Goal: Task Accomplishment & Management: Use online tool/utility

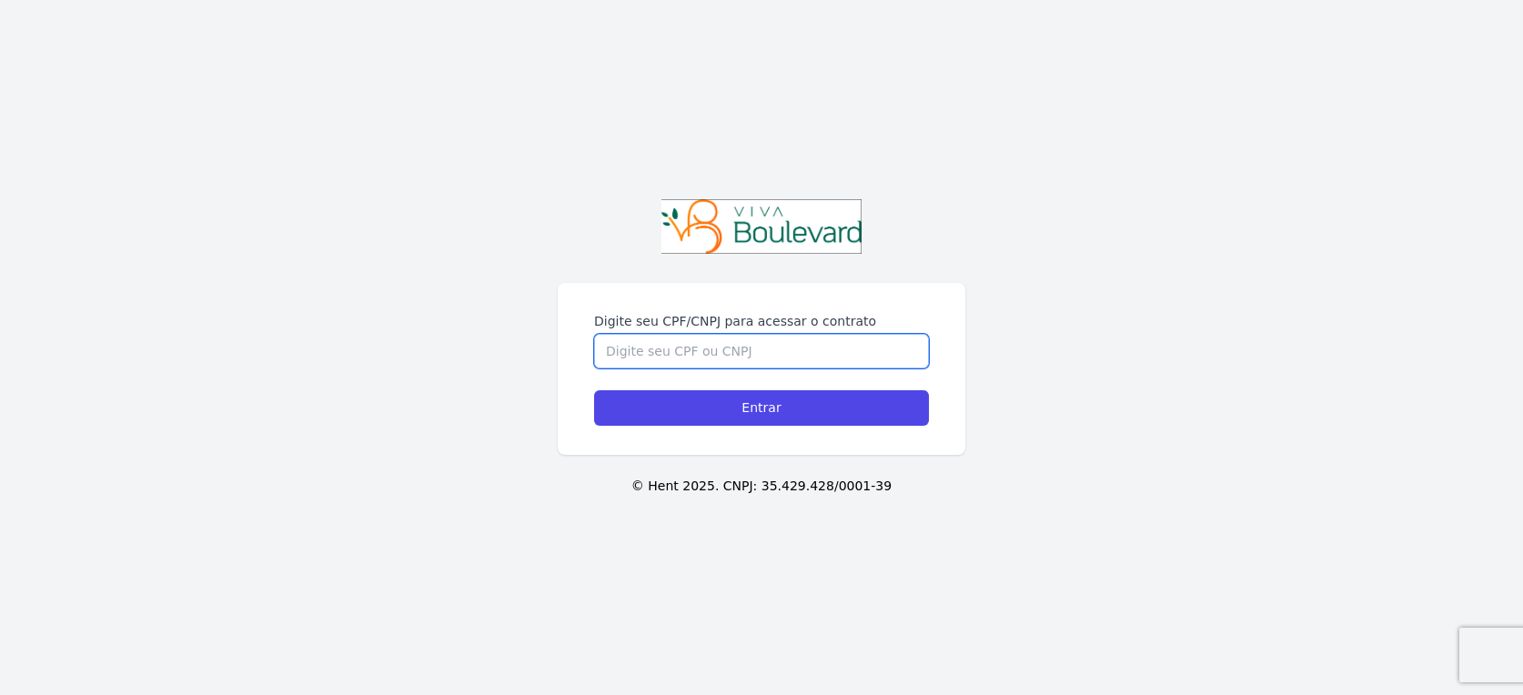
click at [753, 354] on input "Digite seu CPF/CNPJ para acessar o contrato" at bounding box center [761, 351] width 335 height 35
type input "1"
type input "10873973674"
click at [594, 390] on input "Entrar" at bounding box center [761, 407] width 335 height 35
click at [761, 340] on input "Digite seu CPF/CNPJ para acessar o contrato" at bounding box center [761, 351] width 335 height 35
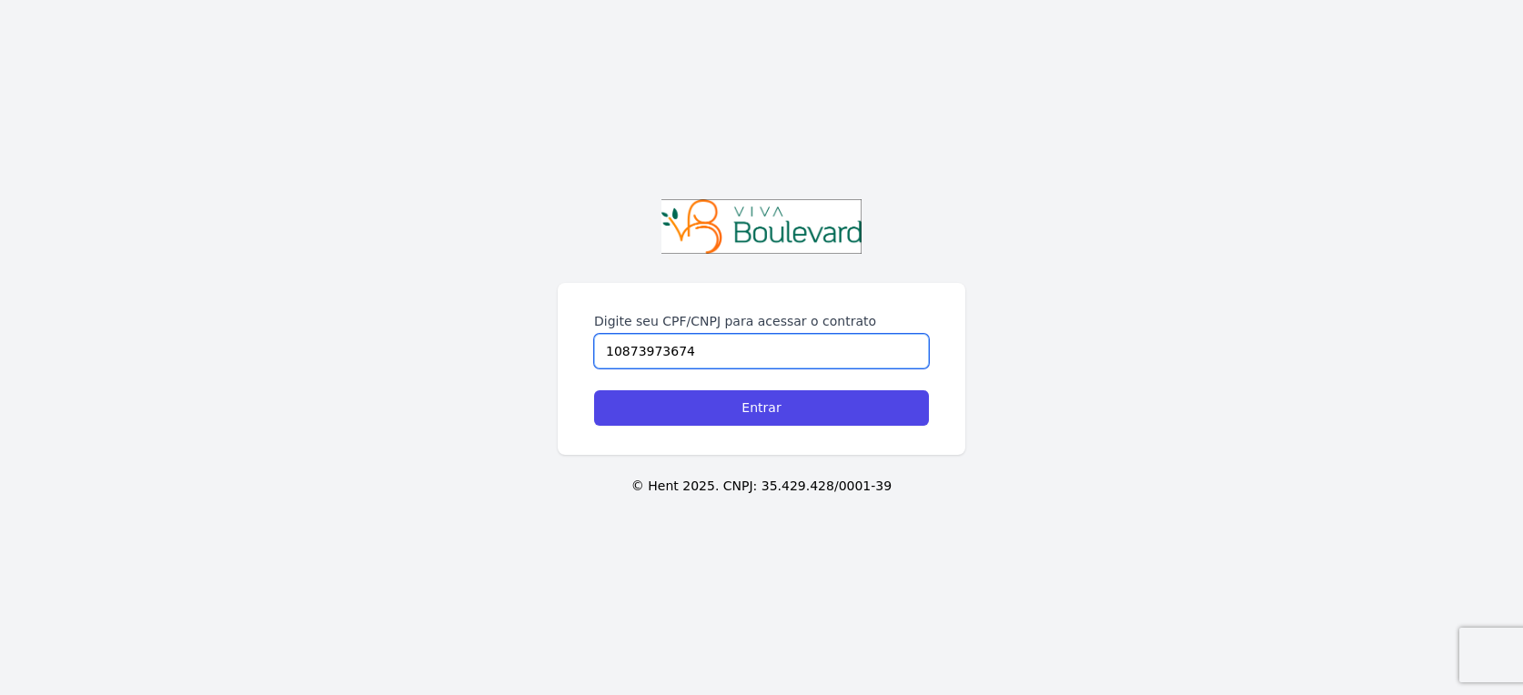
type input "10873973674"
click at [594, 390] on input "Entrar" at bounding box center [761, 407] width 335 height 35
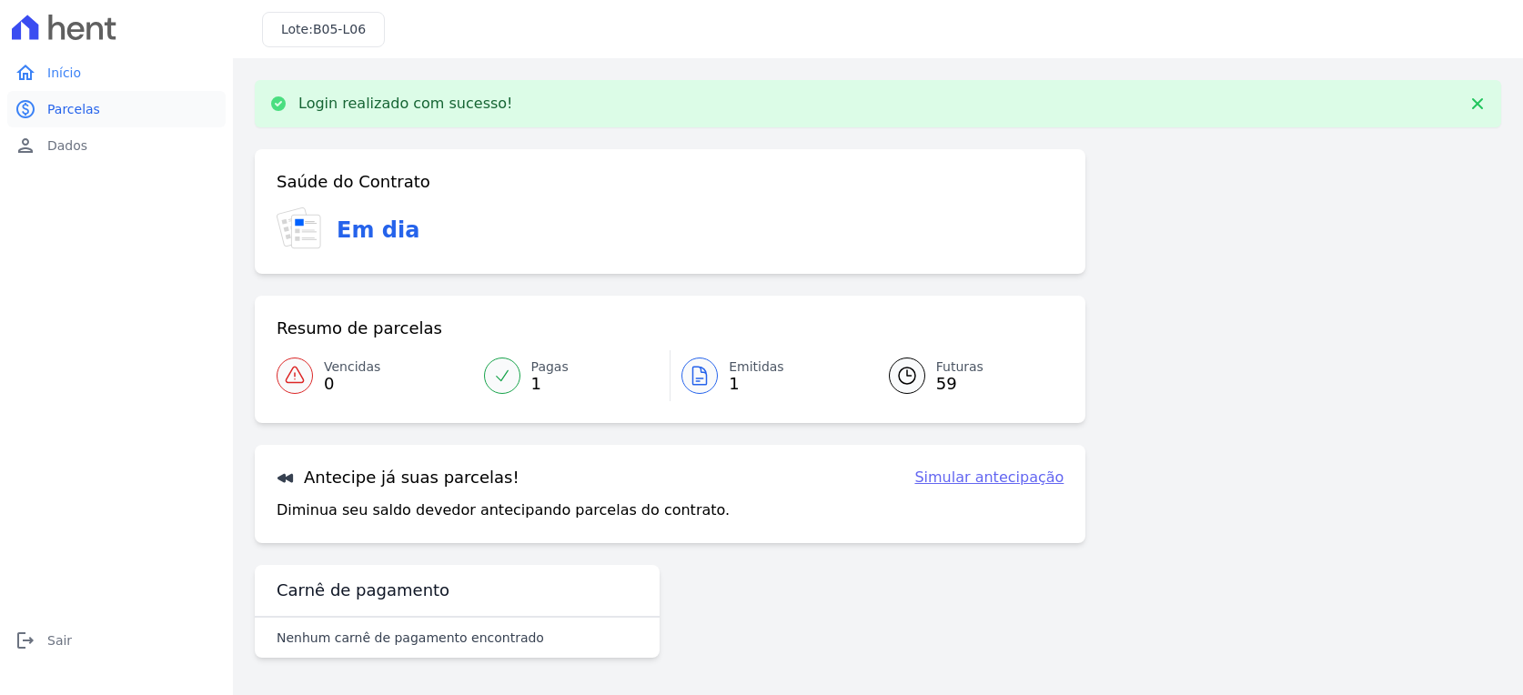
click at [79, 110] on span "Parcelas" at bounding box center [73, 109] width 53 height 18
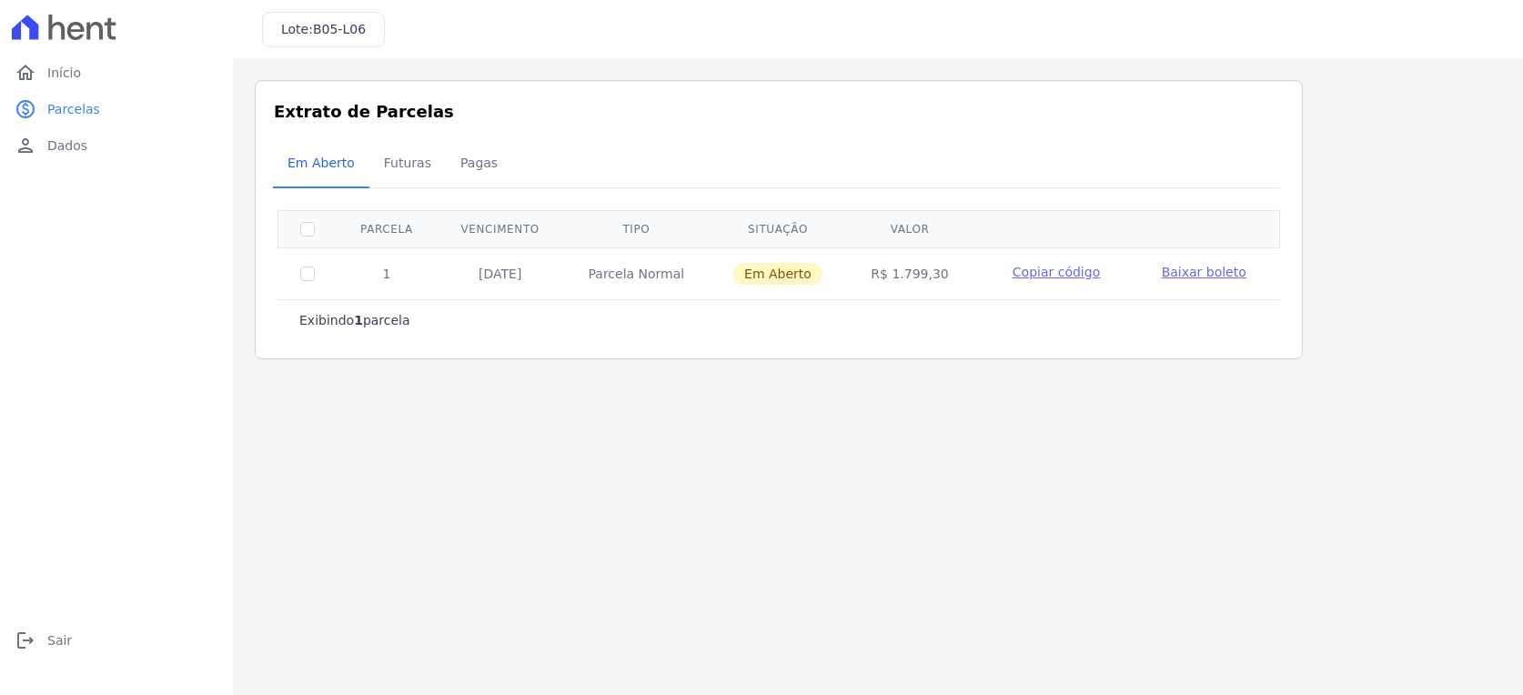
click at [1184, 268] on span "Baixar boleto" at bounding box center [1204, 272] width 85 height 15
click at [57, 638] on span "Sair" at bounding box center [59, 641] width 25 height 18
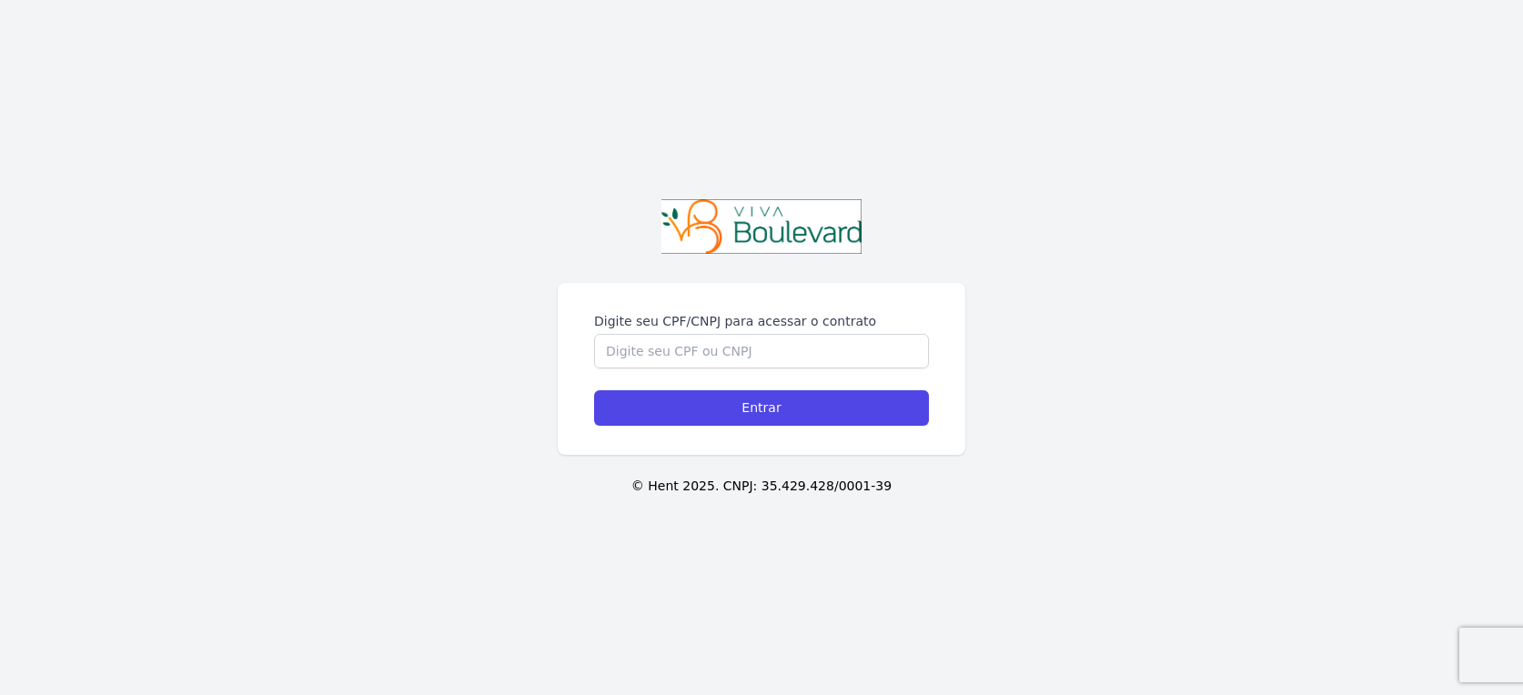
click at [1118, 207] on div "Digite seu CPF/CNPJ para acessar o contrato Entrar © Hent 2025. CNPJ: 35.429.42…" at bounding box center [761, 347] width 1523 height 695
click at [734, 350] on input "Digite seu CPF/CNPJ para acessar o contrato" at bounding box center [761, 351] width 335 height 35
paste input "147.968.906-88"
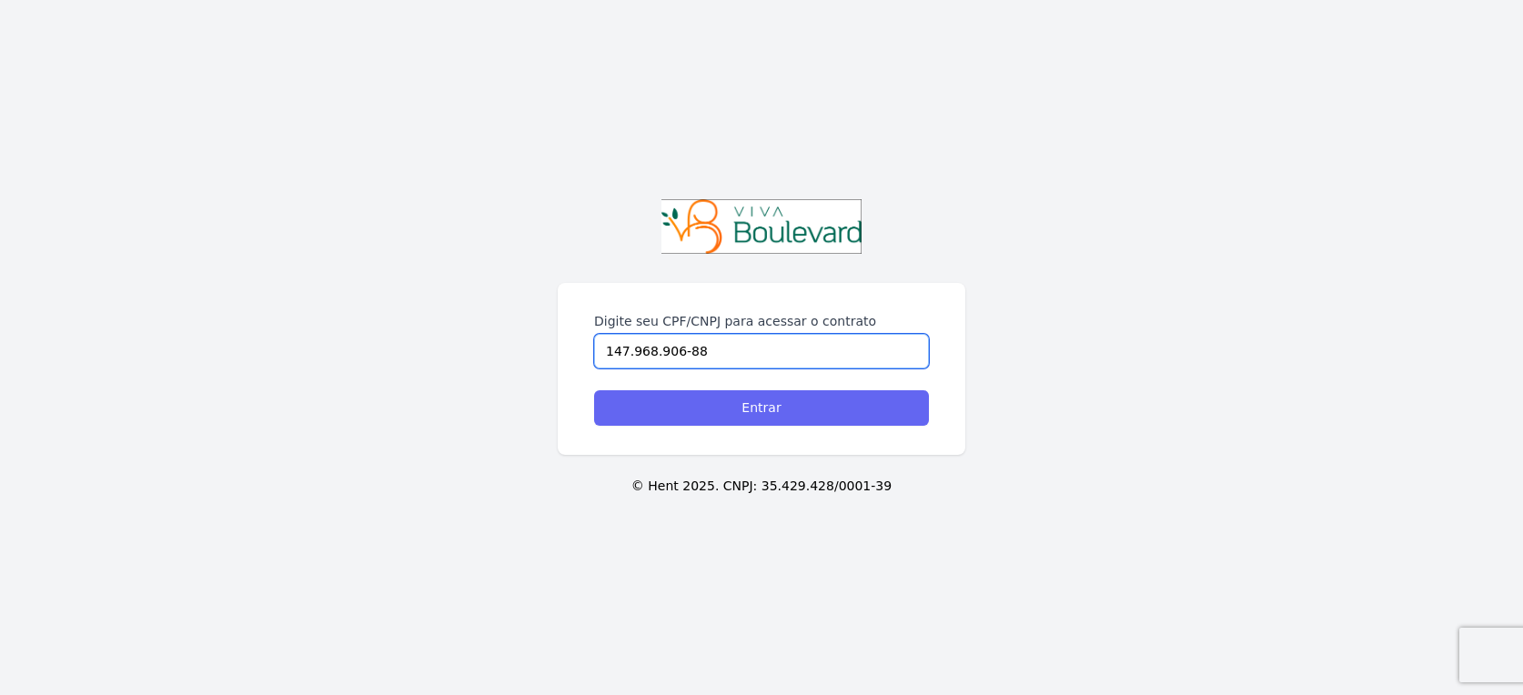
type input "147.968.906-88"
click at [767, 413] on input "Entrar" at bounding box center [761, 407] width 335 height 35
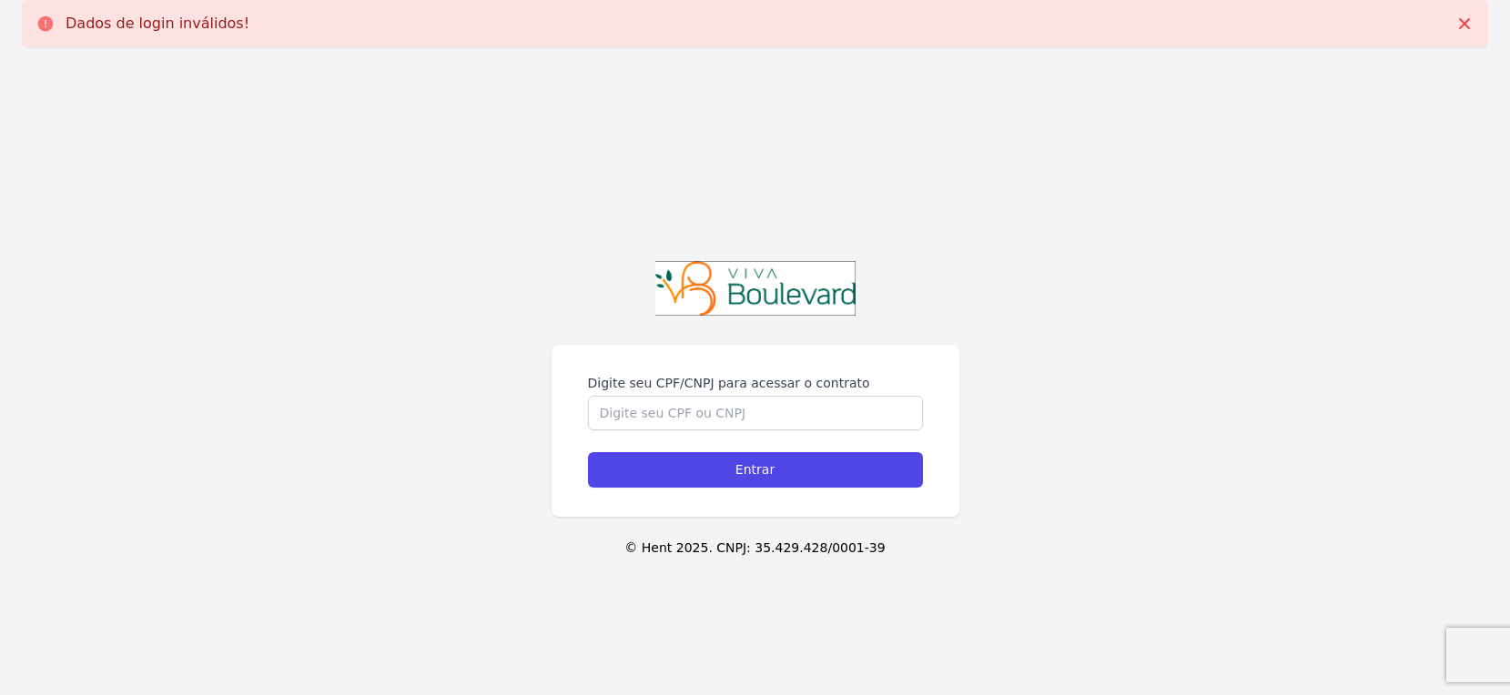
click at [703, 410] on input "Digite seu CPF/CNPJ para acessar o contrato" at bounding box center [755, 413] width 335 height 35
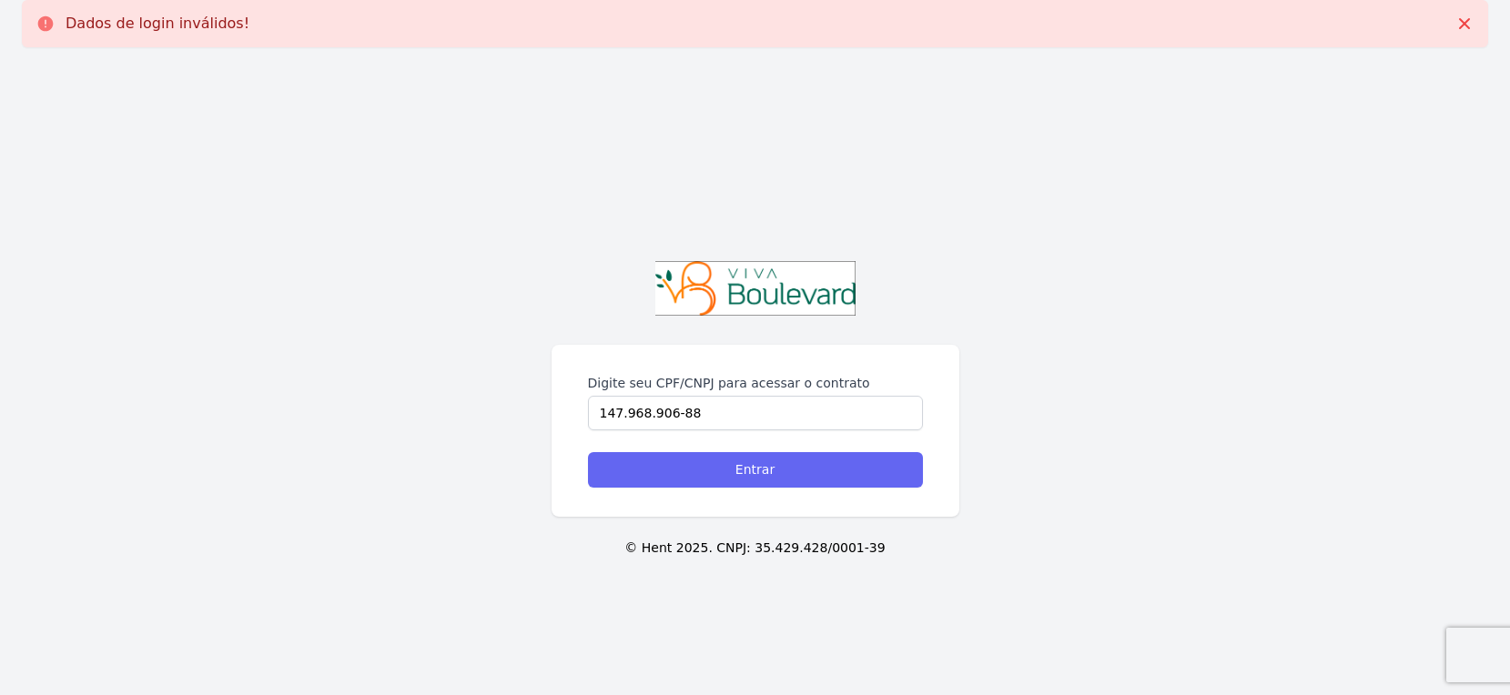
type input "147.968.906-88"
click at [663, 466] on input "Entrar" at bounding box center [755, 469] width 335 height 35
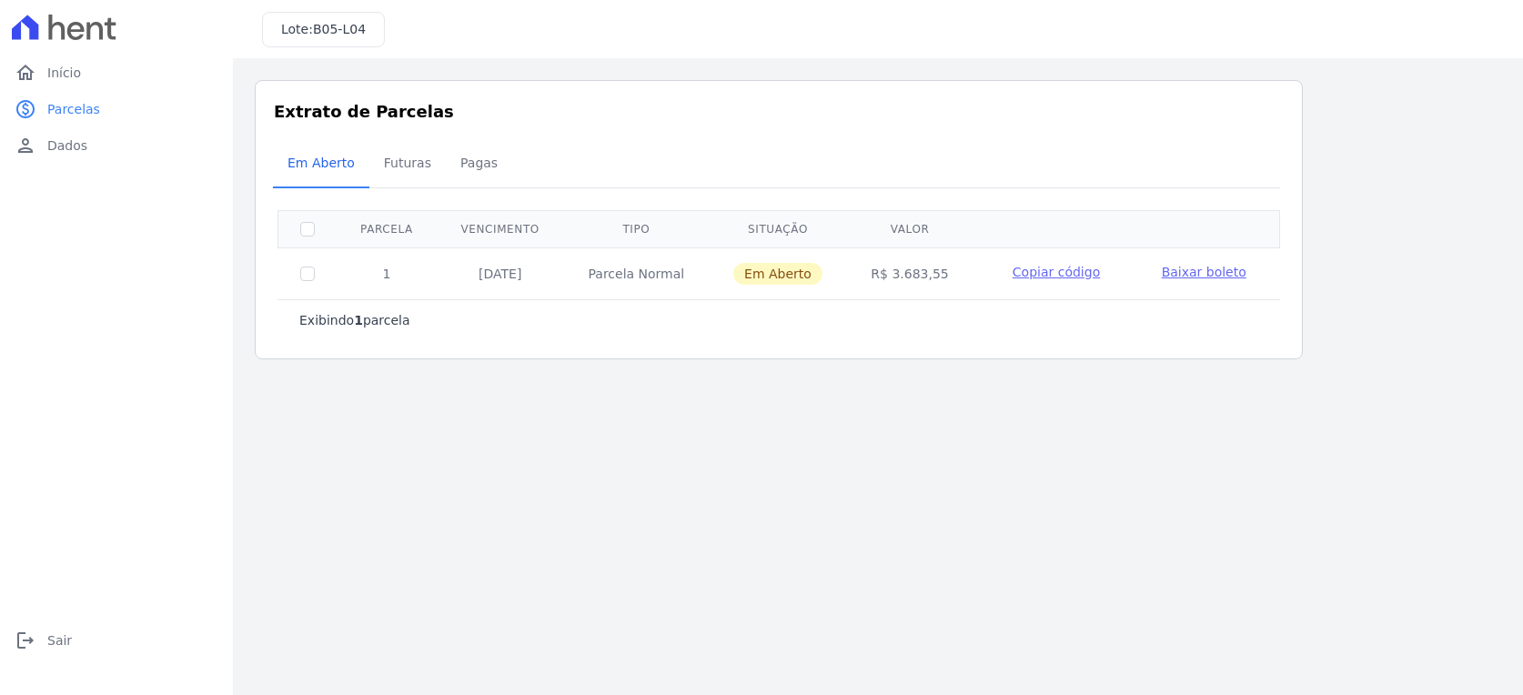
click at [1179, 266] on span "Baixar boleto" at bounding box center [1204, 272] width 85 height 15
click at [75, 66] on span "Início" at bounding box center [64, 73] width 34 height 18
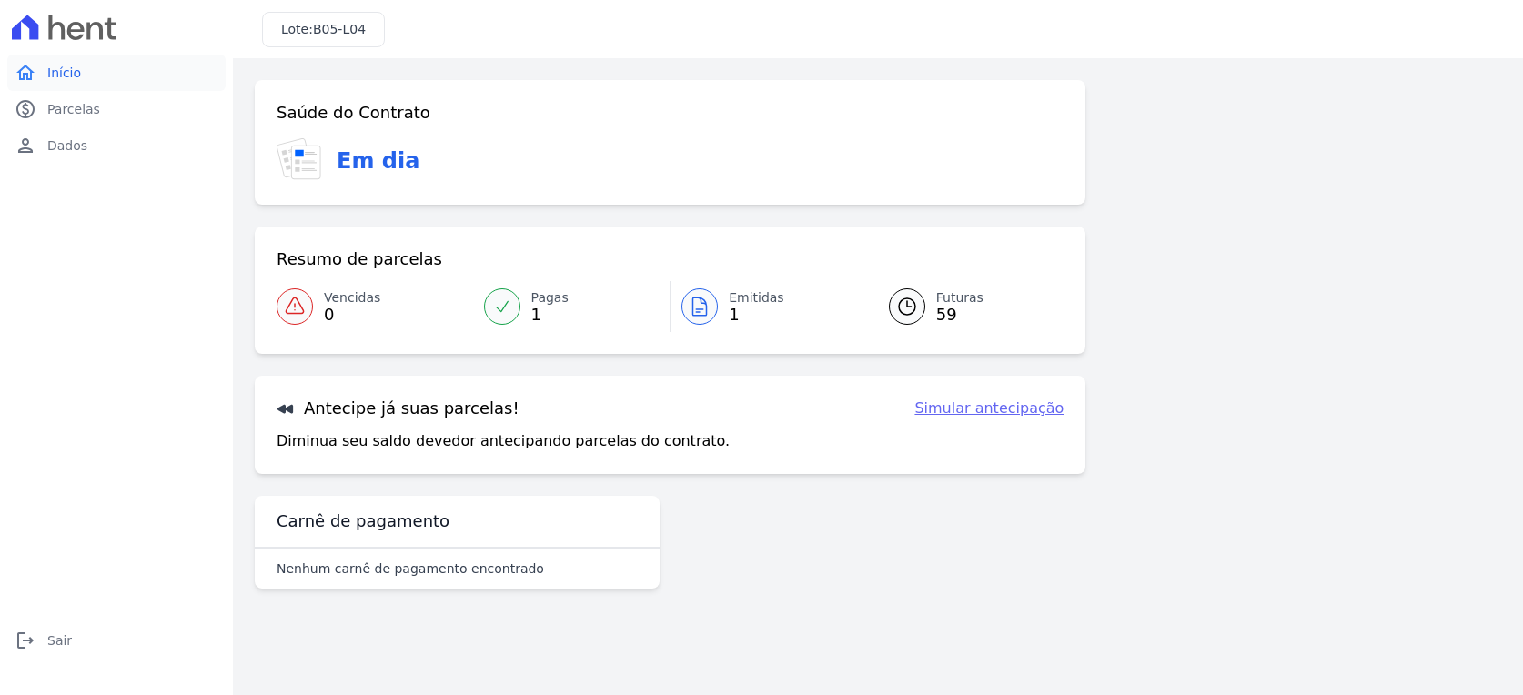
click at [76, 71] on span "Início" at bounding box center [64, 73] width 34 height 18
click at [56, 101] on span "Parcelas" at bounding box center [73, 109] width 53 height 18
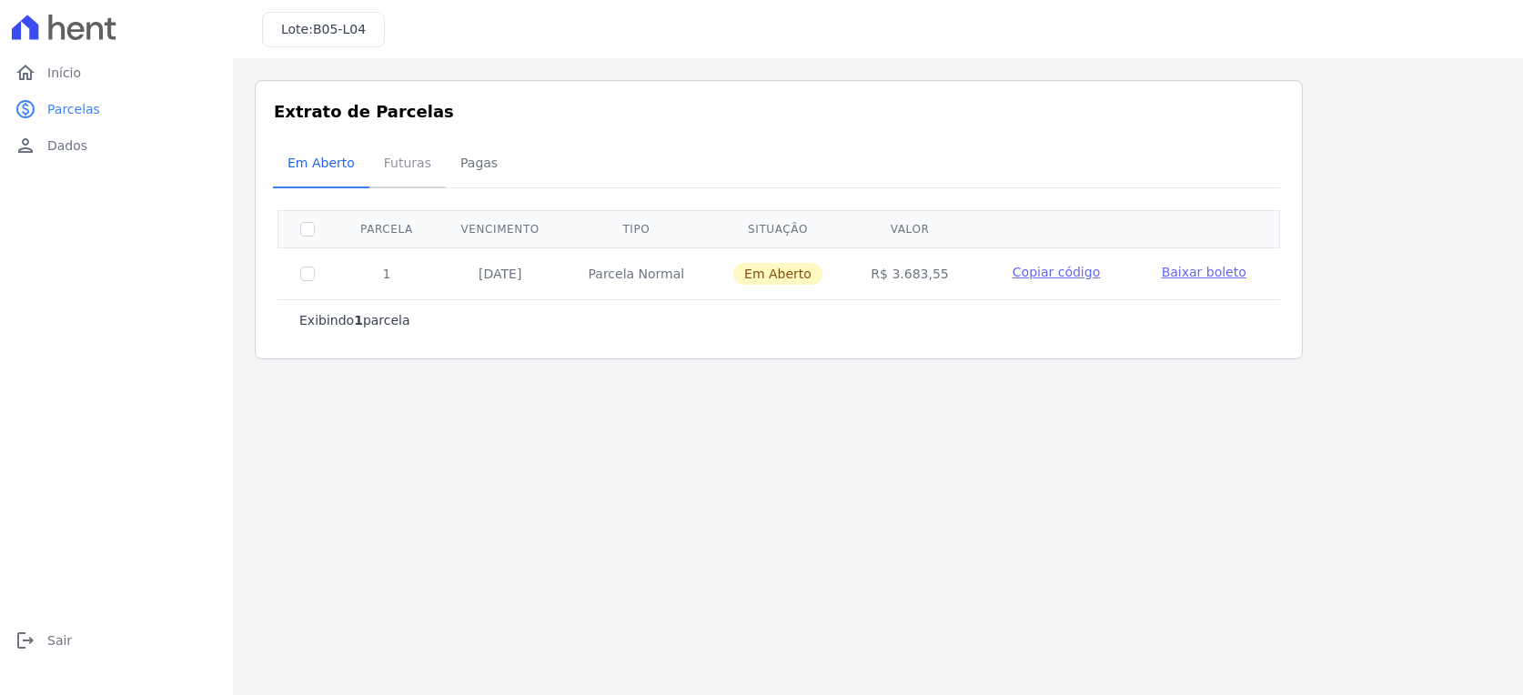
click at [410, 177] on span "Futuras" at bounding box center [407, 163] width 69 height 36
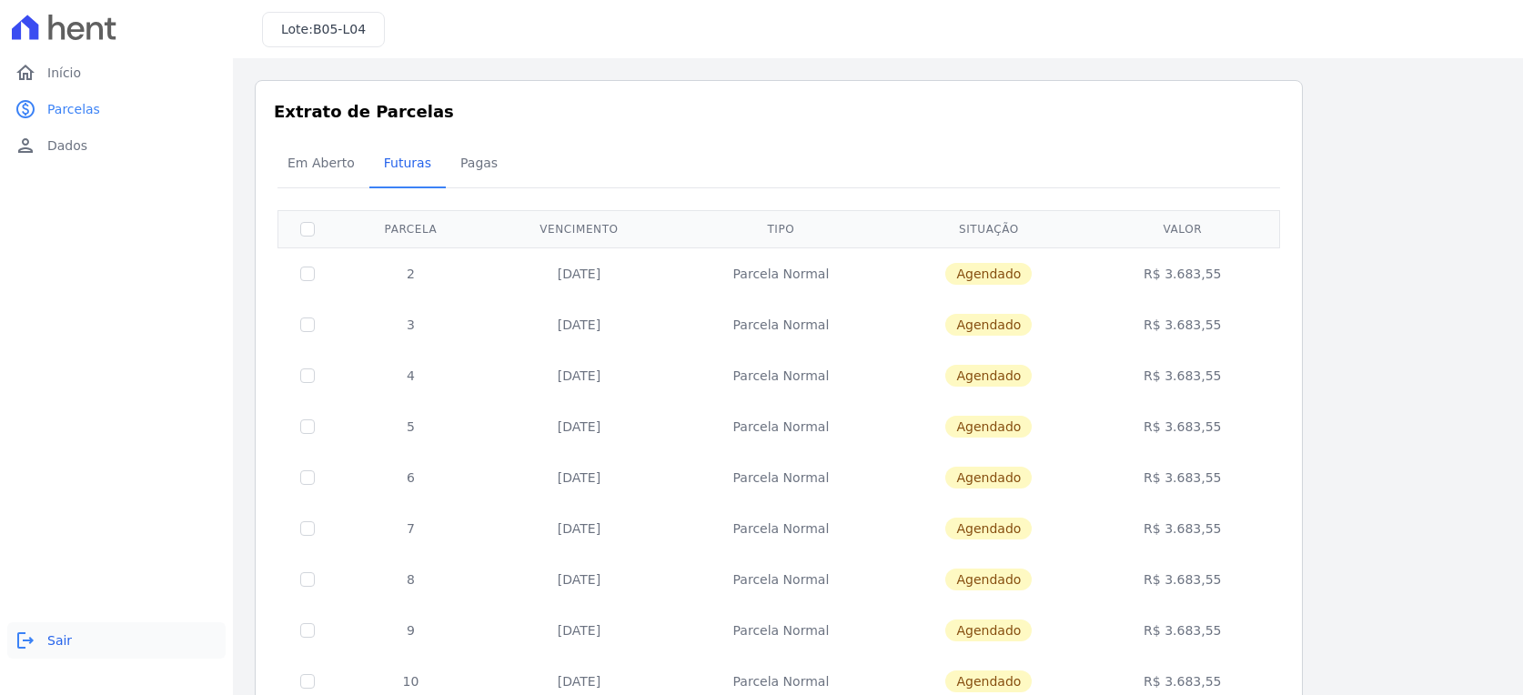
click at [46, 630] on link "logout Sair" at bounding box center [116, 640] width 218 height 36
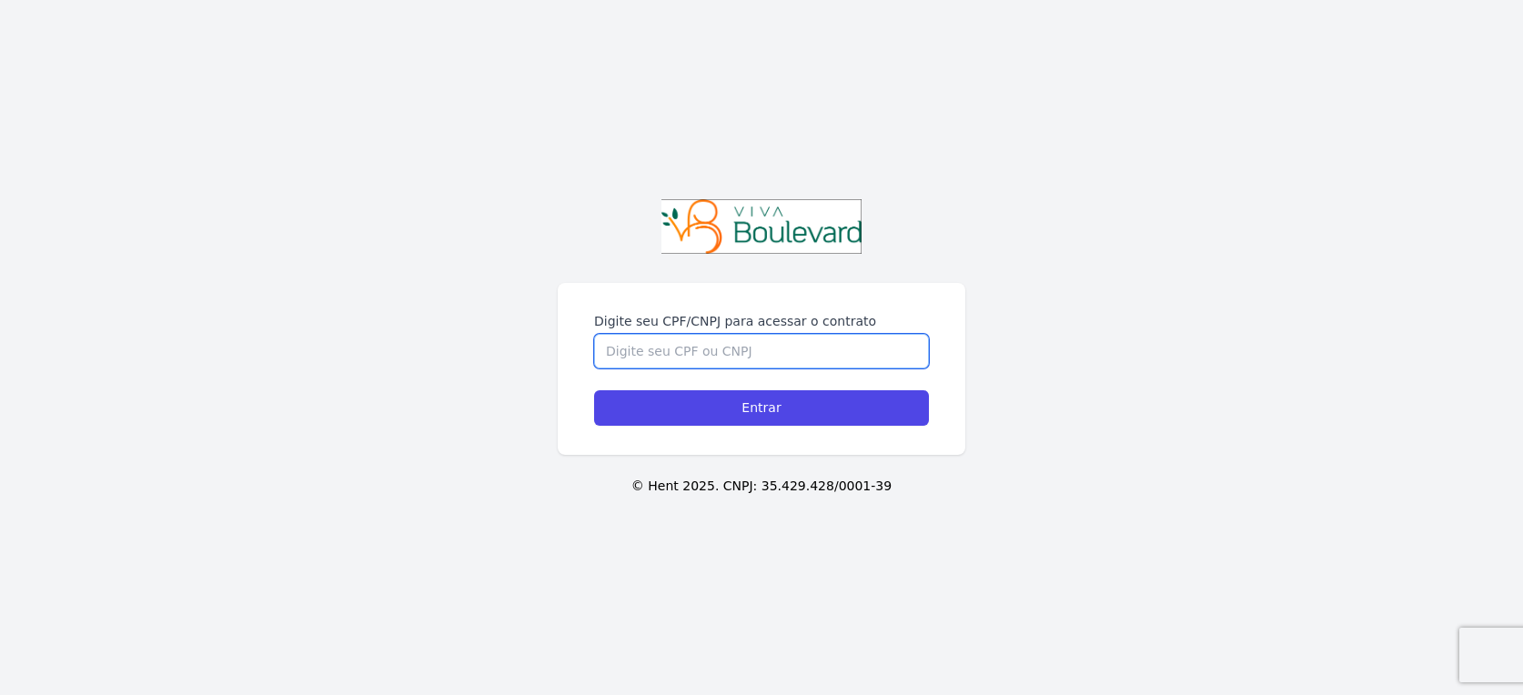
click at [648, 353] on input "Digite seu CPF/CNPJ para acessar o contrato" at bounding box center [761, 351] width 335 height 35
click at [758, 322] on label "Digite seu CPF/CNPJ para acessar o contrato" at bounding box center [761, 321] width 335 height 18
click at [758, 334] on input "Digite seu CPF/CNPJ para acessar o contrato" at bounding box center [761, 351] width 335 height 35
click at [758, 320] on label "Digite seu CPF/CNPJ para acessar o contrato" at bounding box center [761, 321] width 335 height 18
click at [758, 334] on input "Digite seu CPF/CNPJ para acessar o contrato" at bounding box center [761, 351] width 335 height 35
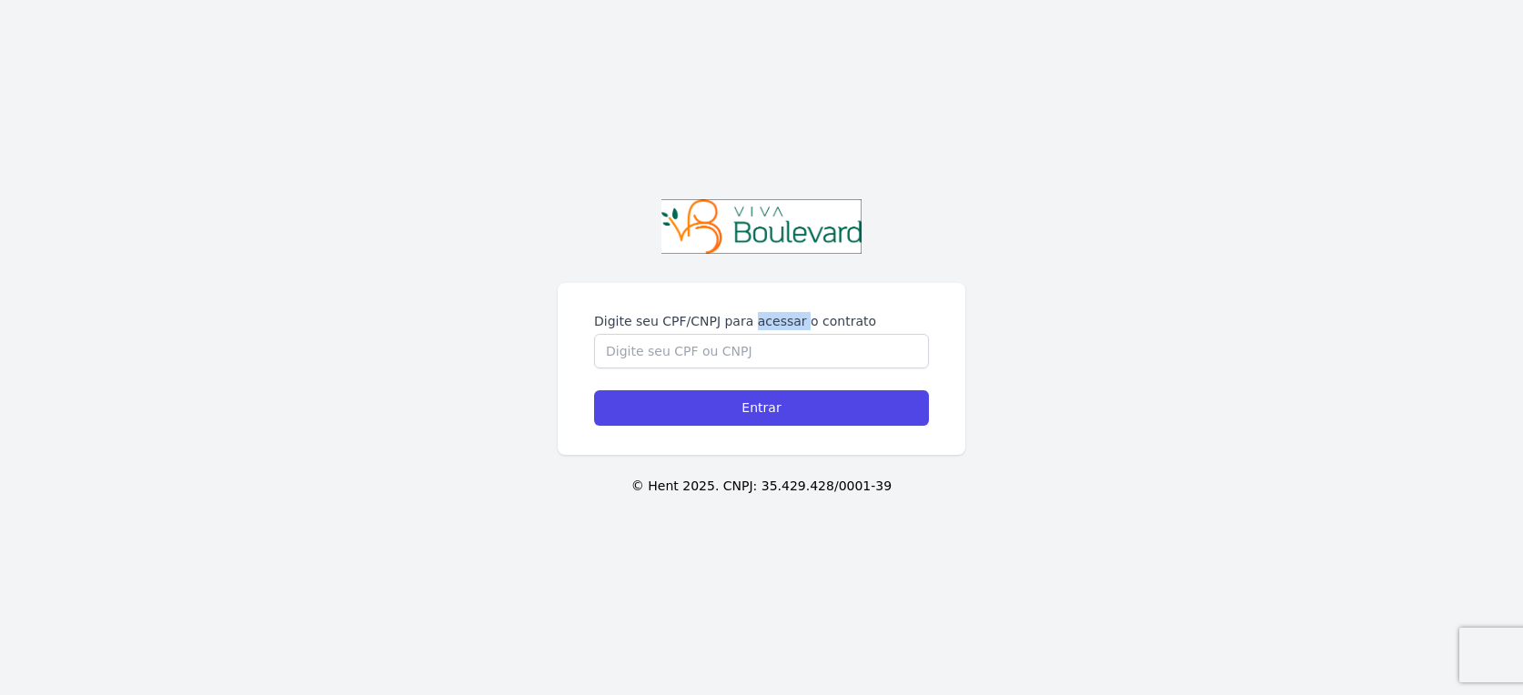
click at [758, 320] on label "Digite seu CPF/CNPJ para acessar o contrato" at bounding box center [761, 321] width 335 height 18
click at [758, 334] on input "Digite seu CPF/CNPJ para acessar o contrato" at bounding box center [761, 351] width 335 height 35
click at [758, 320] on label "Digite seu CPF/CNPJ para acessar o contrato" at bounding box center [761, 321] width 335 height 18
click at [758, 334] on input "Digite seu CPF/CNPJ para acessar o contrato" at bounding box center [761, 351] width 335 height 35
click at [749, 358] on input "Digite seu CPF/CNPJ para acessar o contrato" at bounding box center [761, 351] width 335 height 35
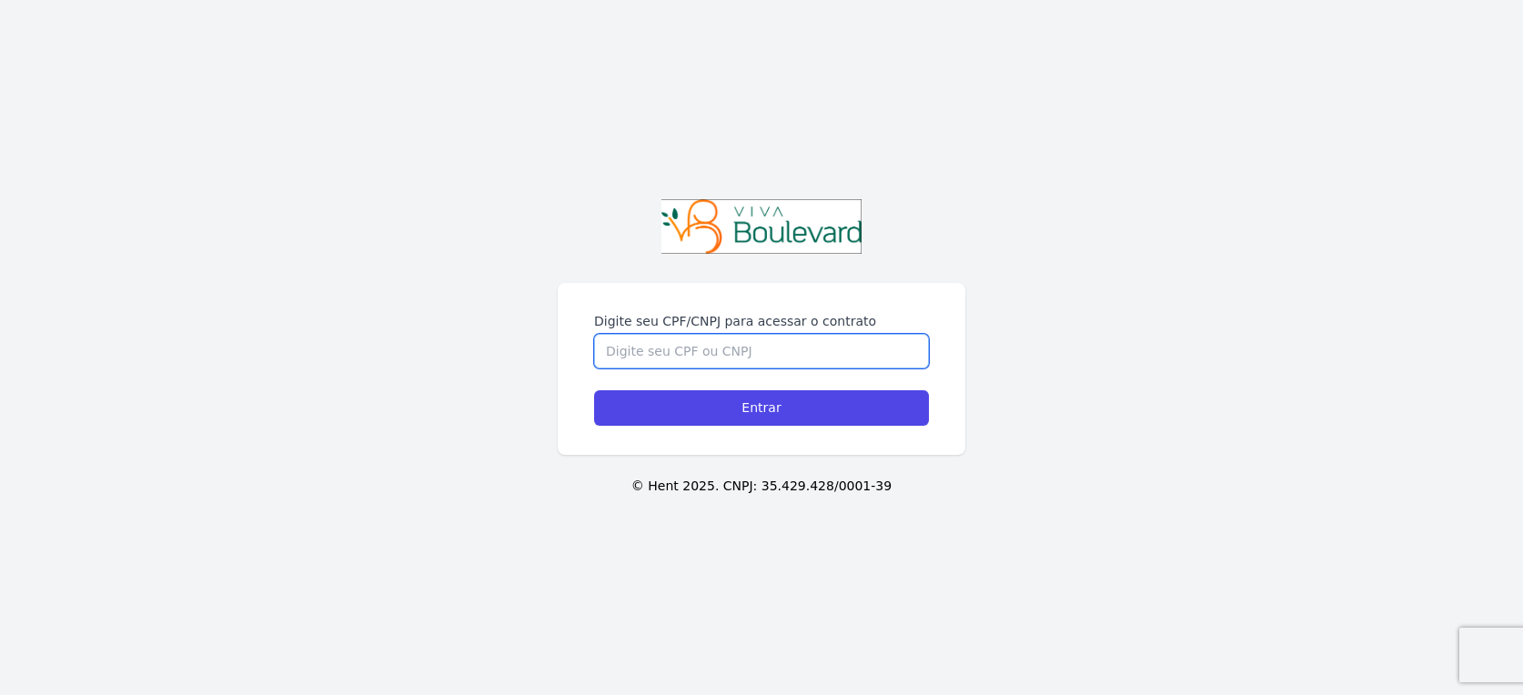
click at [749, 358] on input "Digite seu CPF/CNPJ para acessar o contrato" at bounding box center [761, 351] width 335 height 35
click at [764, 326] on label "Digite seu CPF/CNPJ para acessar o contrato" at bounding box center [761, 321] width 335 height 18
click at [764, 334] on input "Digite seu CPF/CNPJ para acessar o contrato" at bounding box center [761, 351] width 335 height 35
click at [764, 326] on label "Digite seu CPF/CNPJ para acessar o contrato" at bounding box center [761, 321] width 335 height 18
click at [764, 334] on input "Digite seu CPF/CNPJ para acessar o contrato" at bounding box center [761, 351] width 335 height 35
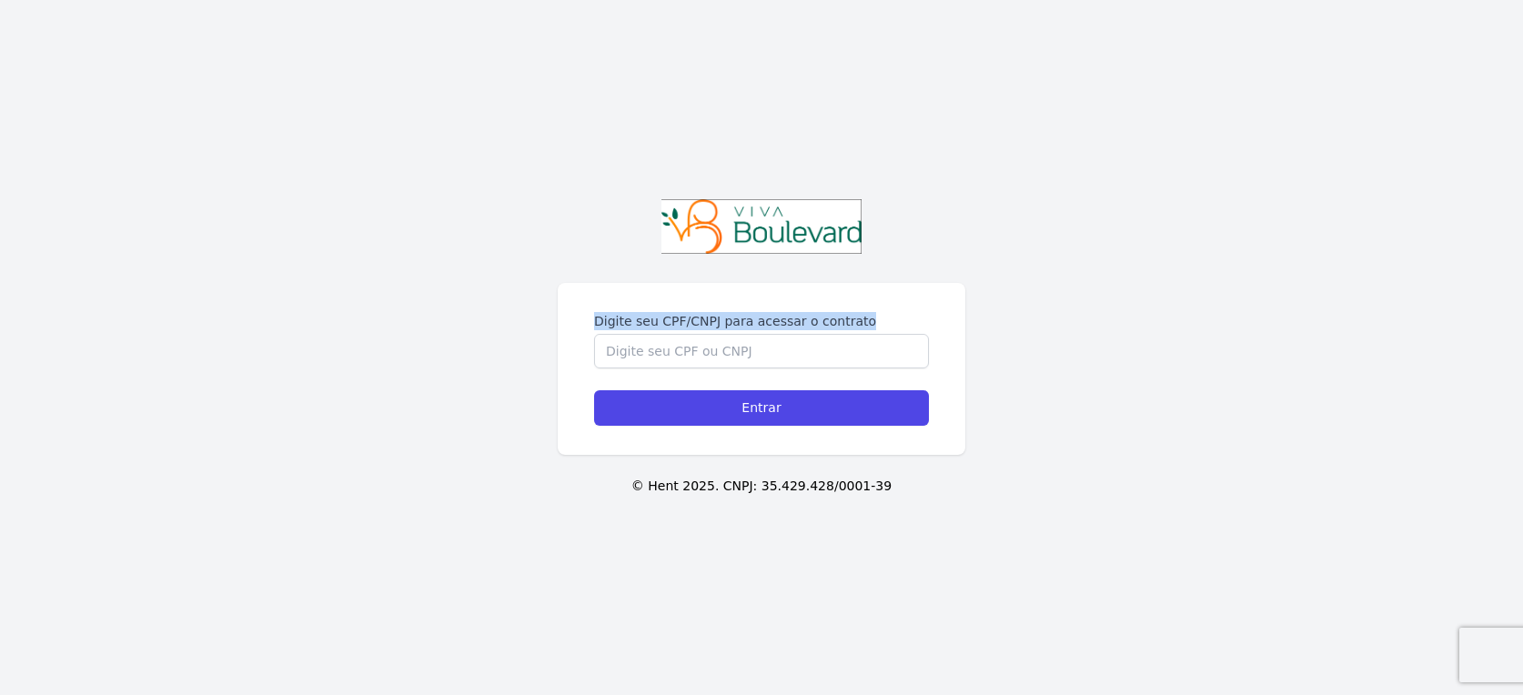
click at [764, 326] on label "Digite seu CPF/CNPJ para acessar o contrato" at bounding box center [761, 321] width 335 height 18
click at [764, 334] on input "Digite seu CPF/CNPJ para acessar o contrato" at bounding box center [761, 351] width 335 height 35
click at [757, 341] on input "Digite seu CPF/CNPJ para acessar o contrato" at bounding box center [761, 351] width 335 height 35
click at [756, 323] on label "Digite seu CPF/CNPJ para acessar o contrato" at bounding box center [761, 321] width 335 height 18
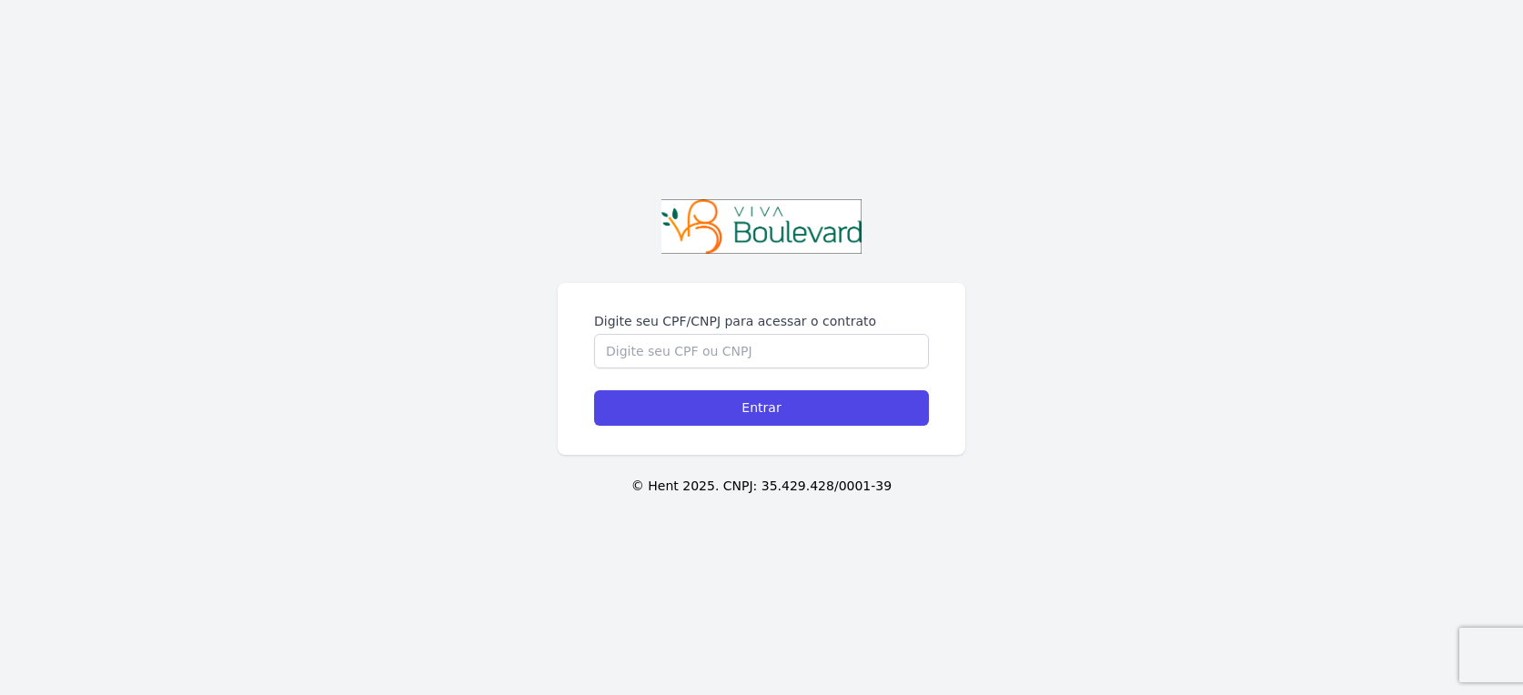
click at [756, 334] on input "Digite seu CPF/CNPJ para acessar o contrato" at bounding box center [761, 351] width 335 height 35
click at [756, 323] on label "Digite seu CPF/CNPJ para acessar o contrato" at bounding box center [761, 321] width 335 height 18
click at [756, 334] on input "Digite seu CPF/CNPJ para acessar o contrato" at bounding box center [761, 351] width 335 height 35
click at [756, 323] on label "Digite seu CPF/CNPJ para acessar o contrato" at bounding box center [761, 321] width 335 height 18
click at [756, 334] on input "Digite seu CPF/CNPJ para acessar o contrato" at bounding box center [761, 351] width 335 height 35
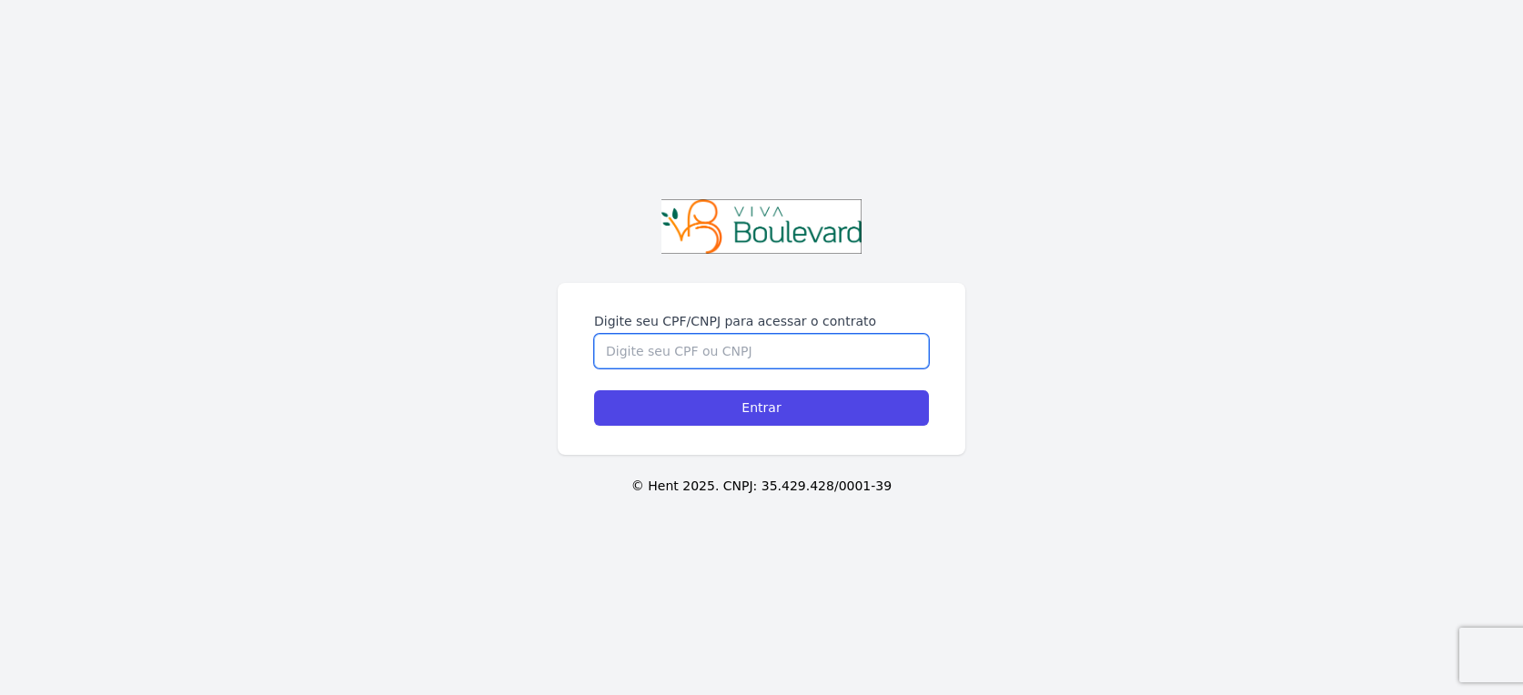
click at [758, 343] on input "Digite seu CPF/CNPJ para acessar o contrato" at bounding box center [761, 351] width 335 height 35
click at [761, 319] on label "Digite seu CPF/CNPJ para acessar o contrato" at bounding box center [761, 321] width 335 height 18
click at [761, 334] on input "Digite seu CPF/CNPJ para acessar o contrato" at bounding box center [761, 351] width 335 height 35
click at [761, 319] on label "Digite seu CPF/CNPJ para acessar o contrato" at bounding box center [761, 321] width 335 height 18
click at [761, 334] on input "Digite seu CPF/CNPJ para acessar o contrato" at bounding box center [761, 351] width 335 height 35
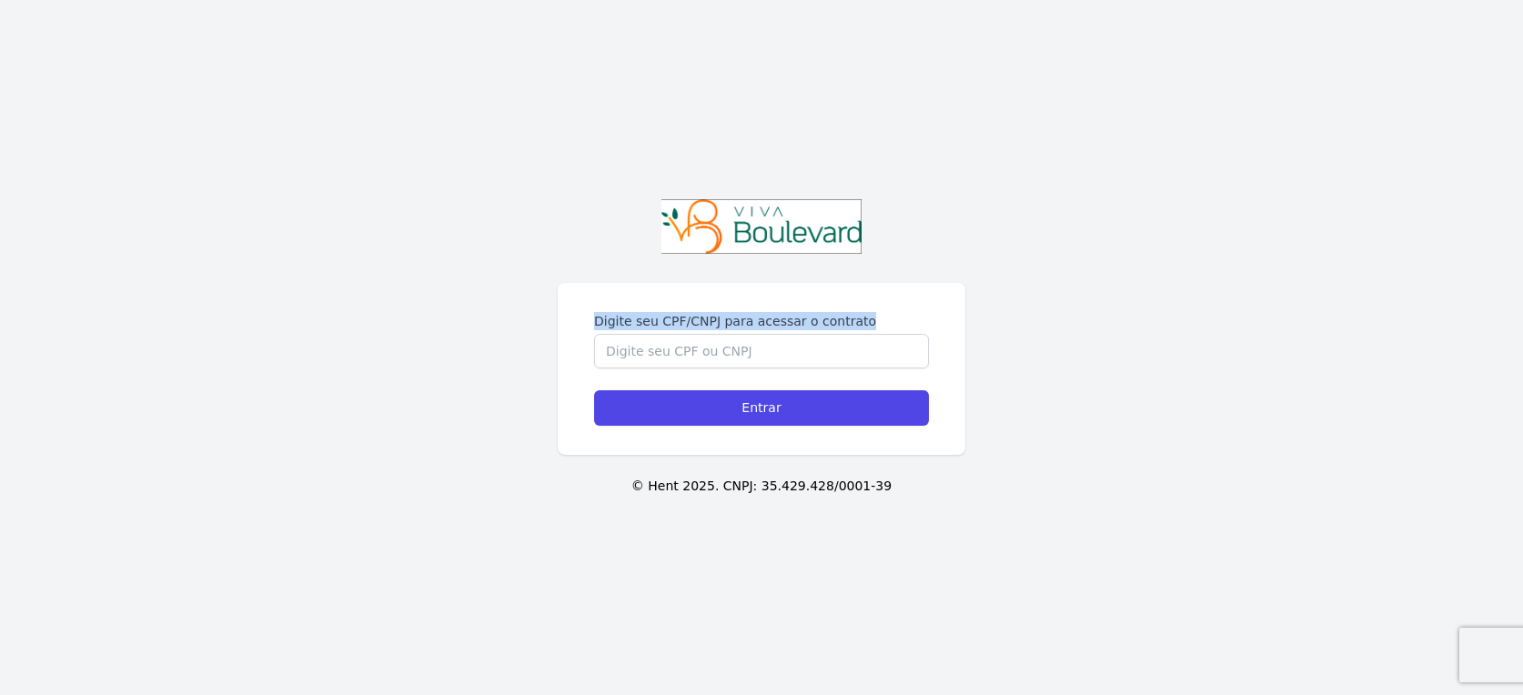
click at [761, 319] on label "Digite seu CPF/CNPJ para acessar o contrato" at bounding box center [761, 321] width 335 height 18
click at [761, 334] on input "Digite seu CPF/CNPJ para acessar o contrato" at bounding box center [761, 351] width 335 height 35
click at [757, 339] on input "Digite seu CPF/CNPJ para acessar o contrato" at bounding box center [761, 351] width 335 height 35
click at [764, 315] on label "Digite seu CPF/CNPJ para acessar o contrato" at bounding box center [761, 321] width 335 height 18
click at [764, 334] on input "Digite seu CPF/CNPJ para acessar o contrato" at bounding box center [761, 351] width 335 height 35
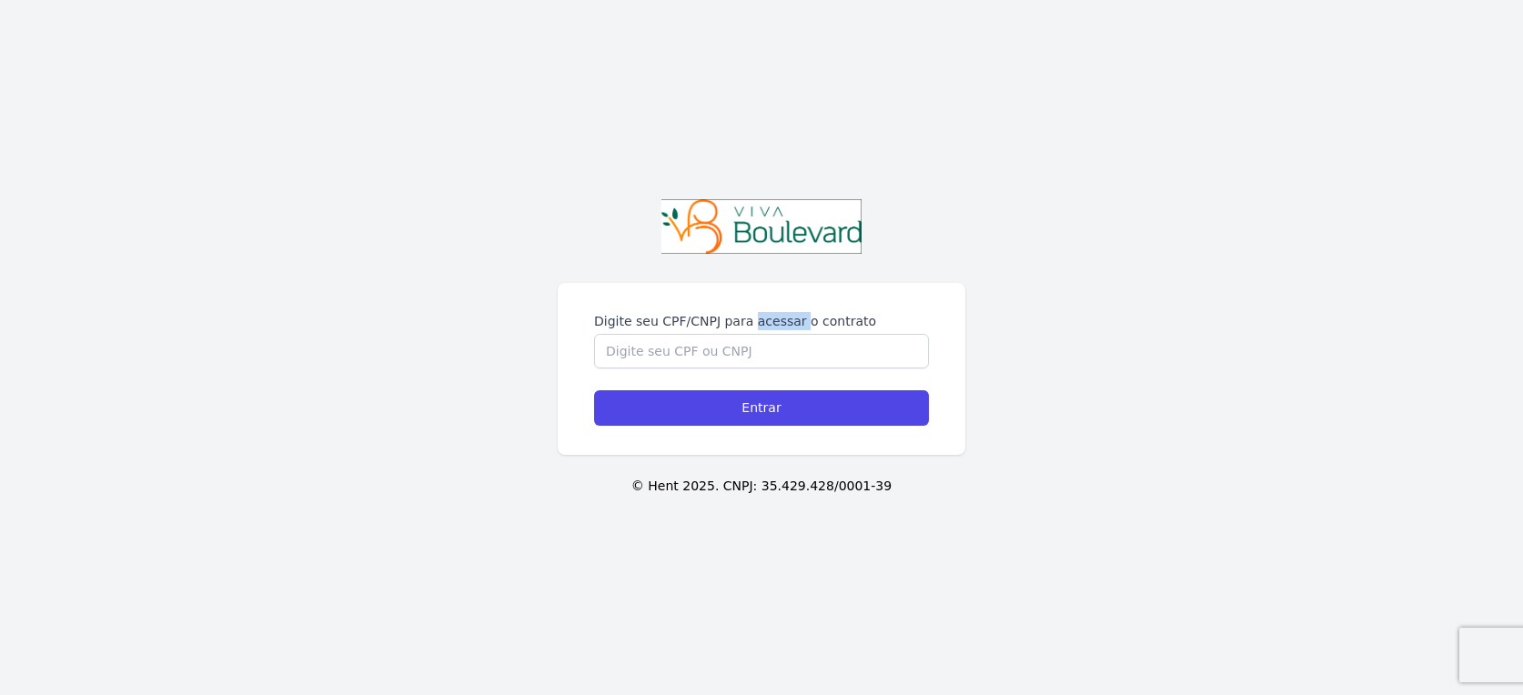
click at [764, 315] on label "Digite seu CPF/CNPJ para acessar o contrato" at bounding box center [761, 321] width 335 height 18
click at [764, 334] on input "Digite seu CPF/CNPJ para acessar o contrato" at bounding box center [761, 351] width 335 height 35
click at [764, 315] on label "Digite seu CPF/CNPJ para acessar o contrato" at bounding box center [761, 321] width 335 height 18
click at [764, 334] on input "Digite seu CPF/CNPJ para acessar o contrato" at bounding box center [761, 351] width 335 height 35
click at [770, 311] on div "Digite seu CPF/CNPJ para acessar o contrato Entrar" at bounding box center [762, 369] width 408 height 172
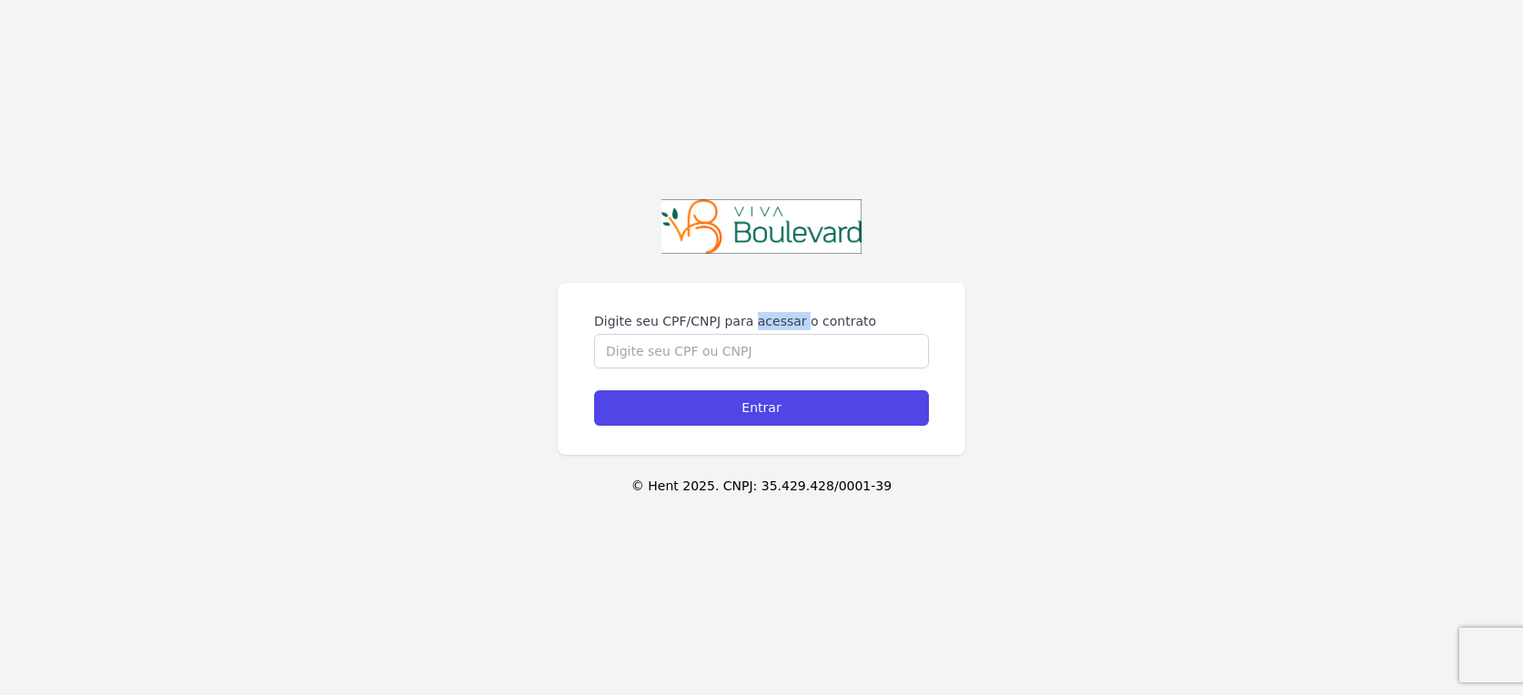
click at [770, 311] on div "Digite seu CPF/CNPJ para acessar o contrato Entrar" at bounding box center [762, 369] width 408 height 172
click at [770, 313] on label "Digite seu CPF/CNPJ para acessar o contrato" at bounding box center [761, 321] width 335 height 18
click at [770, 334] on input "Digite seu CPF/CNPJ para acessar o contrato" at bounding box center [761, 351] width 335 height 35
click at [758, 341] on input "Digite seu CPF/CNPJ para acessar o contrato" at bounding box center [761, 351] width 335 height 35
click at [765, 312] on label "Digite seu CPF/CNPJ para acessar o contrato" at bounding box center [761, 321] width 335 height 18
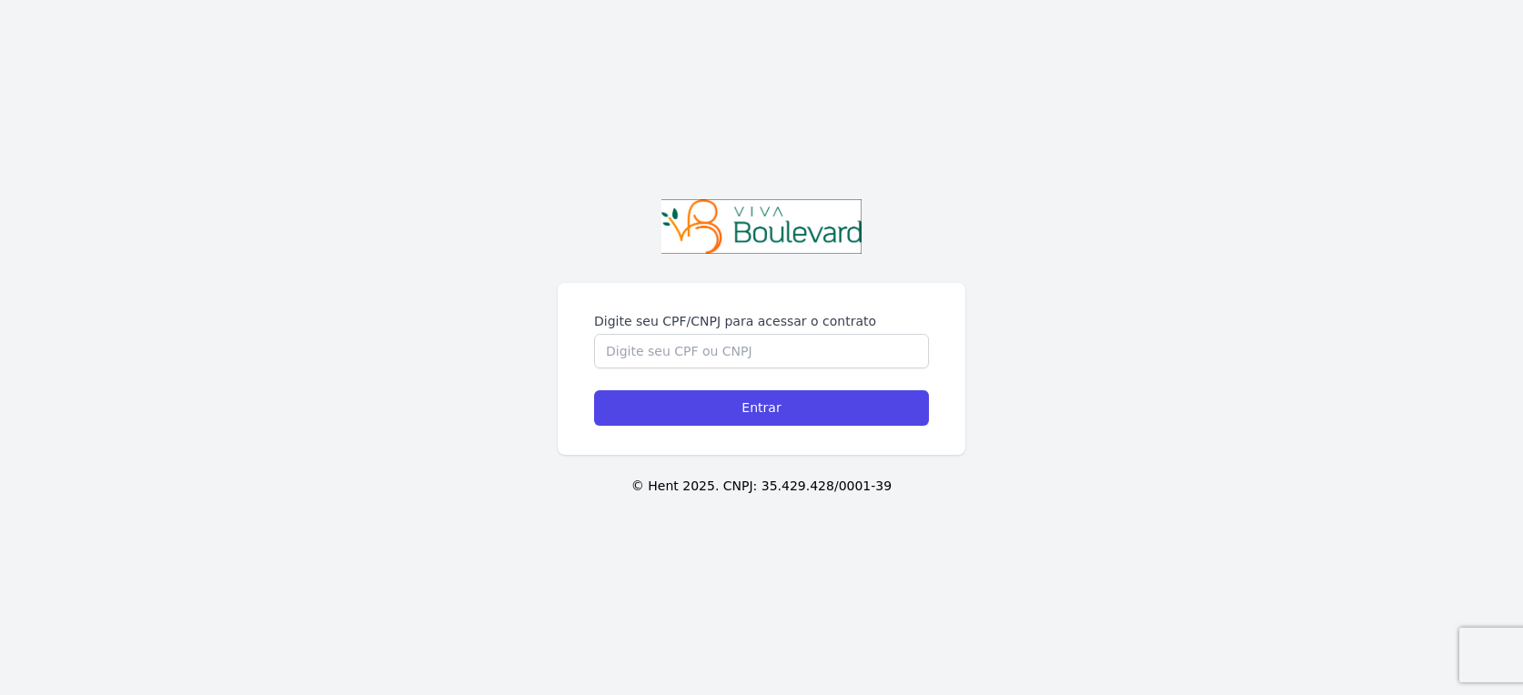
click at [765, 334] on input "Digite seu CPF/CNPJ para acessar o contrato" at bounding box center [761, 351] width 335 height 35
click at [765, 312] on label "Digite seu CPF/CNPJ para acessar o contrato" at bounding box center [761, 321] width 335 height 18
click at [765, 334] on input "Digite seu CPF/CNPJ para acessar o contrato" at bounding box center [761, 351] width 335 height 35
click at [765, 312] on label "Digite seu CPF/CNPJ para acessar o contrato" at bounding box center [761, 321] width 335 height 18
click at [765, 334] on input "Digite seu CPF/CNPJ para acessar o contrato" at bounding box center [761, 351] width 335 height 35
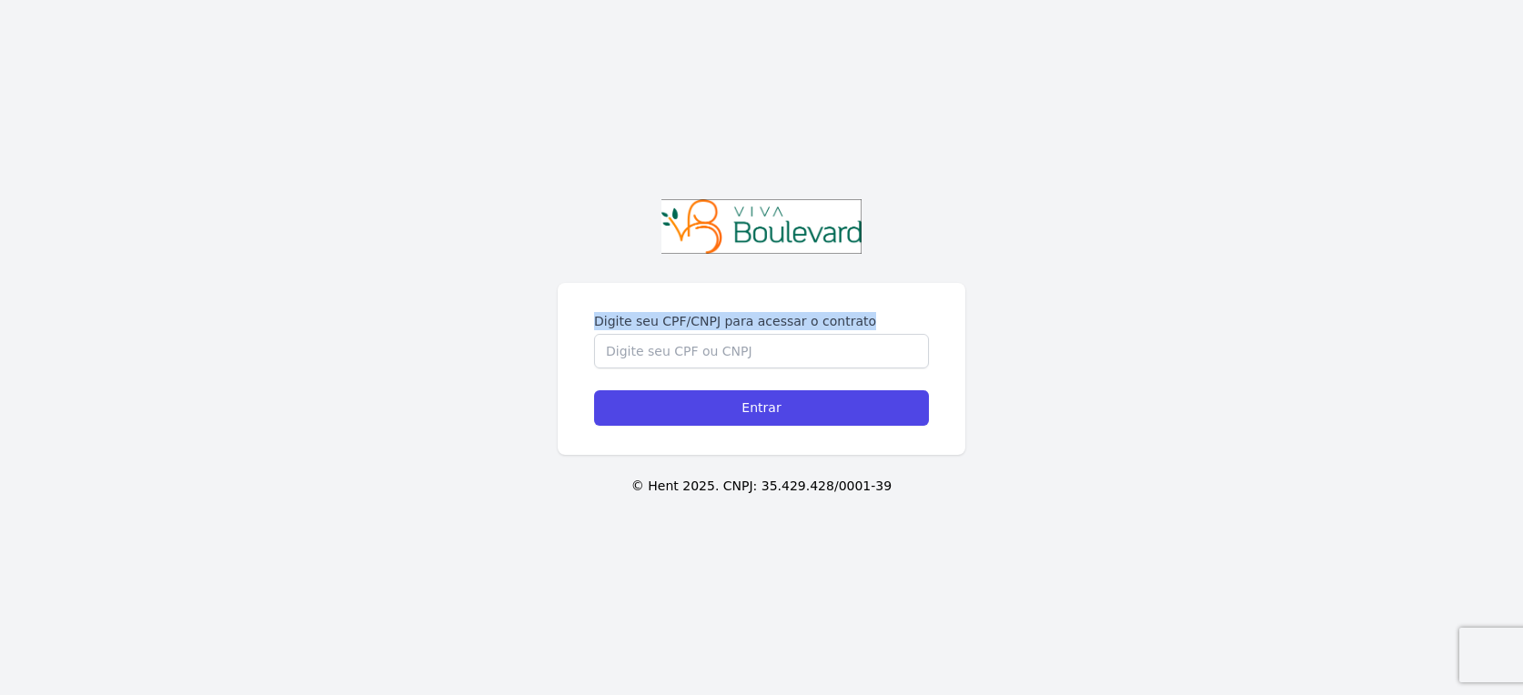
click at [764, 326] on label "Digite seu CPF/CNPJ para acessar o contrato" at bounding box center [761, 321] width 335 height 18
click at [764, 334] on input "Digite seu CPF/CNPJ para acessar o contrato" at bounding box center [761, 351] width 335 height 35
click at [765, 324] on label "Digite seu CPF/CNPJ para acessar o contrato" at bounding box center [761, 321] width 335 height 18
click at [765, 334] on input "Digite seu CPF/CNPJ para acessar o contrato" at bounding box center [761, 351] width 335 height 35
click at [765, 321] on label "Digite seu CPF/CNPJ para acessar o contrato" at bounding box center [761, 321] width 335 height 18
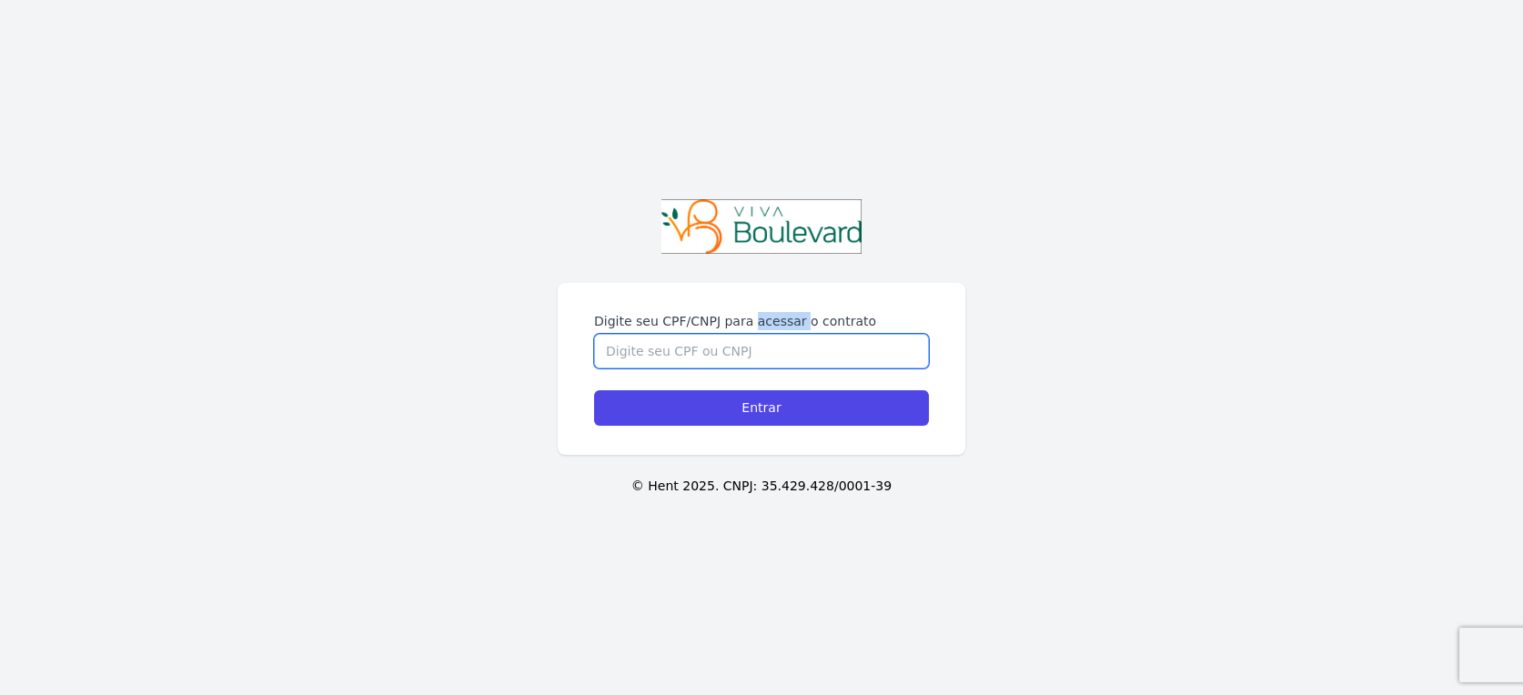
click at [765, 334] on input "Digite seu CPF/CNPJ para acessar o contrato" at bounding box center [761, 351] width 335 height 35
click at [765, 321] on label "Digite seu CPF/CNPJ para acessar o contrato" at bounding box center [761, 321] width 335 height 18
click at [765, 334] on input "Digite seu CPF/CNPJ para acessar o contrato" at bounding box center [761, 351] width 335 height 35
click at [765, 321] on label "Digite seu CPF/CNPJ para acessar o contrato" at bounding box center [761, 321] width 335 height 18
click at [765, 334] on input "Digite seu CPF/CNPJ para acessar o contrato" at bounding box center [761, 351] width 335 height 35
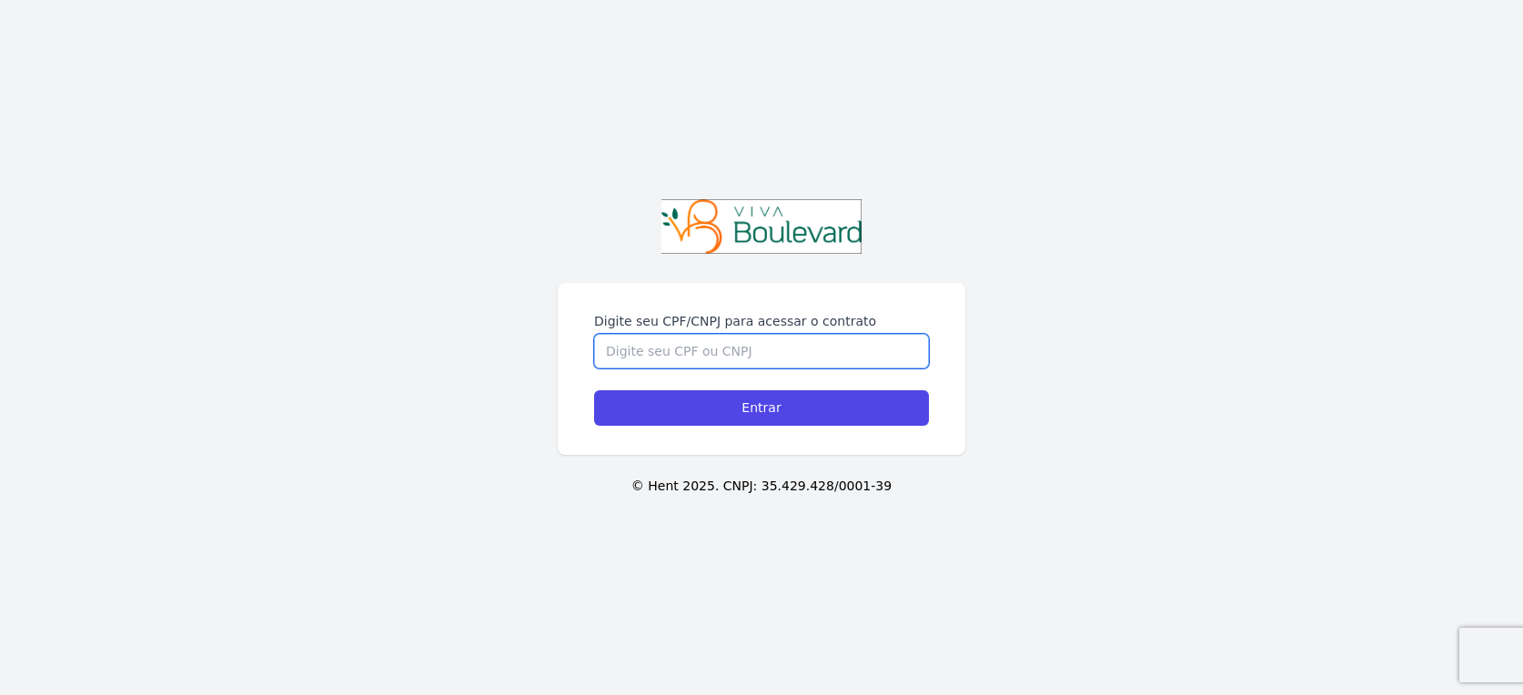
click at [737, 350] on input "Digite seu CPF/CNPJ para acessar o contrato" at bounding box center [761, 351] width 335 height 35
type input "10873973674"
click at [594, 390] on input "Entrar" at bounding box center [761, 407] width 335 height 35
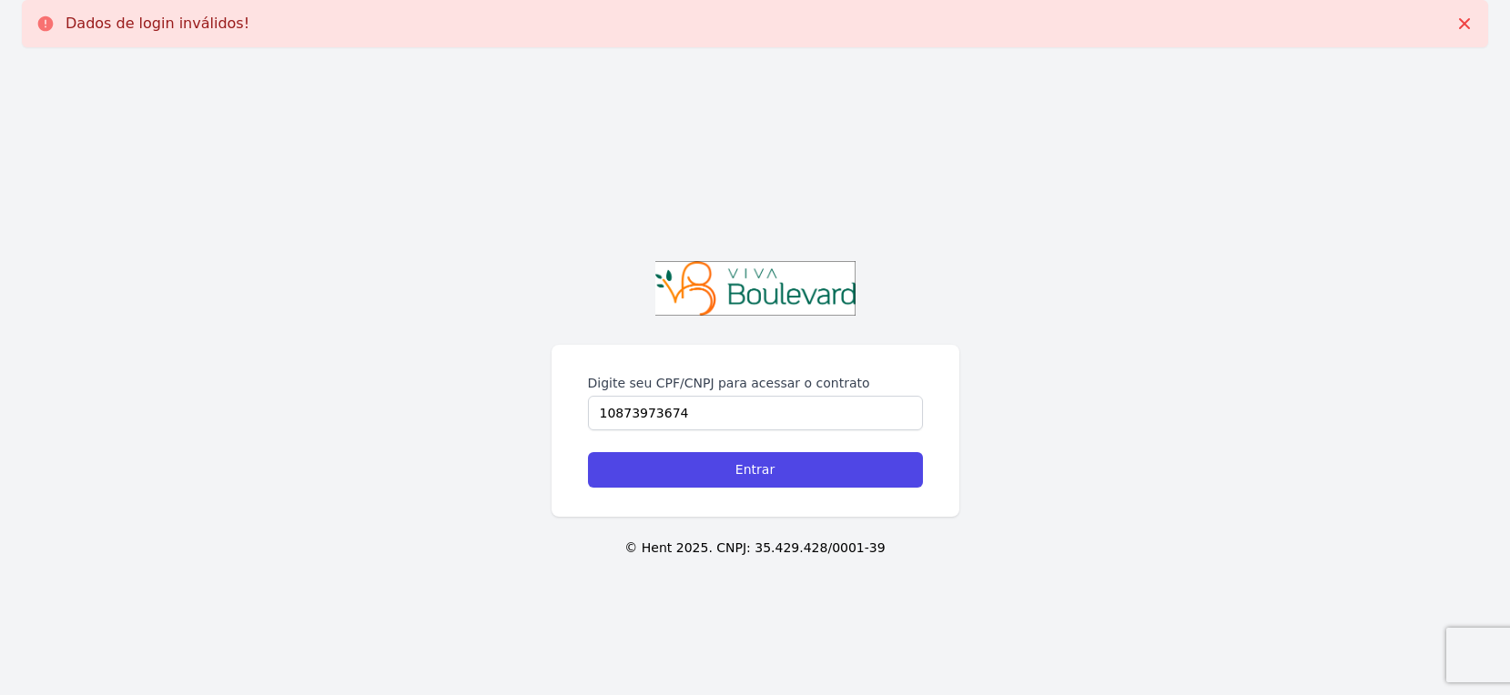
type input "10873973674"
click at [588, 452] on input "Entrar" at bounding box center [755, 469] width 335 height 35
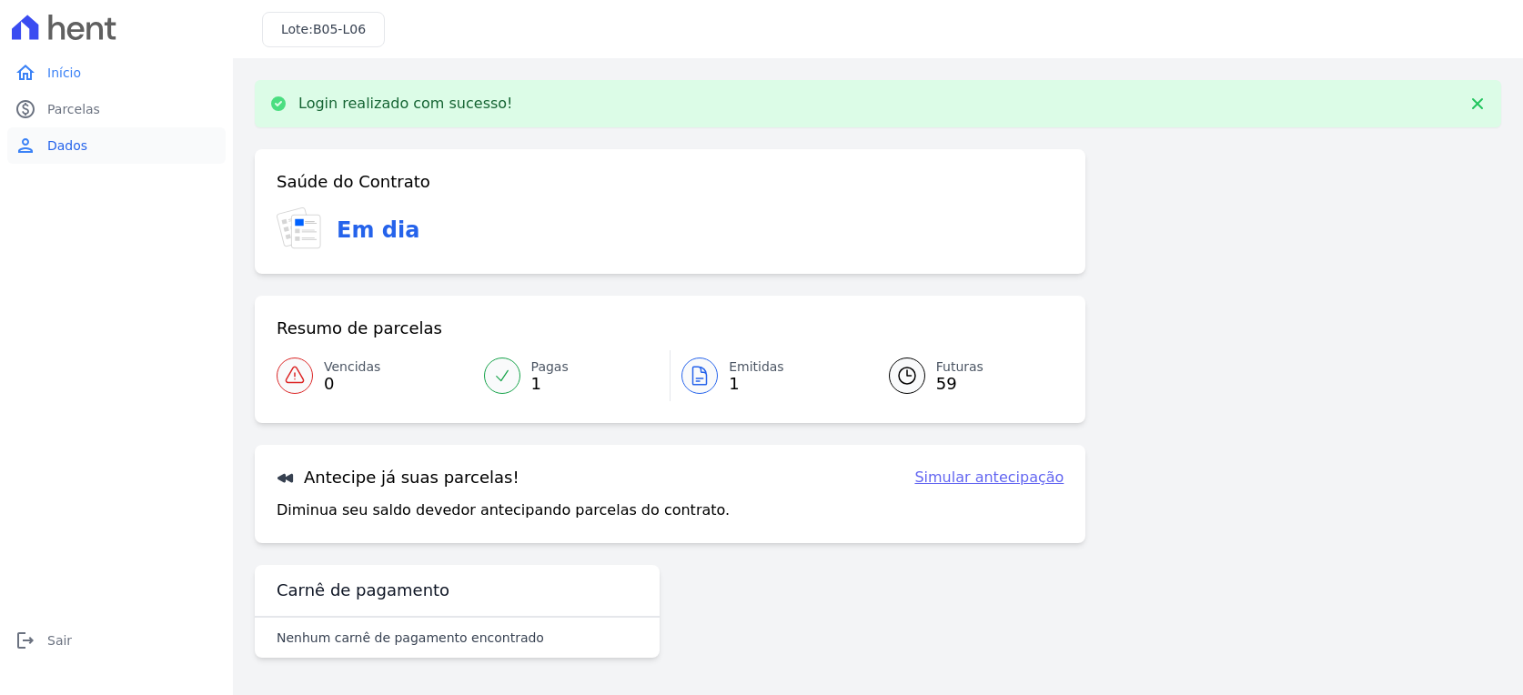
click at [62, 145] on span "Dados" at bounding box center [67, 146] width 40 height 18
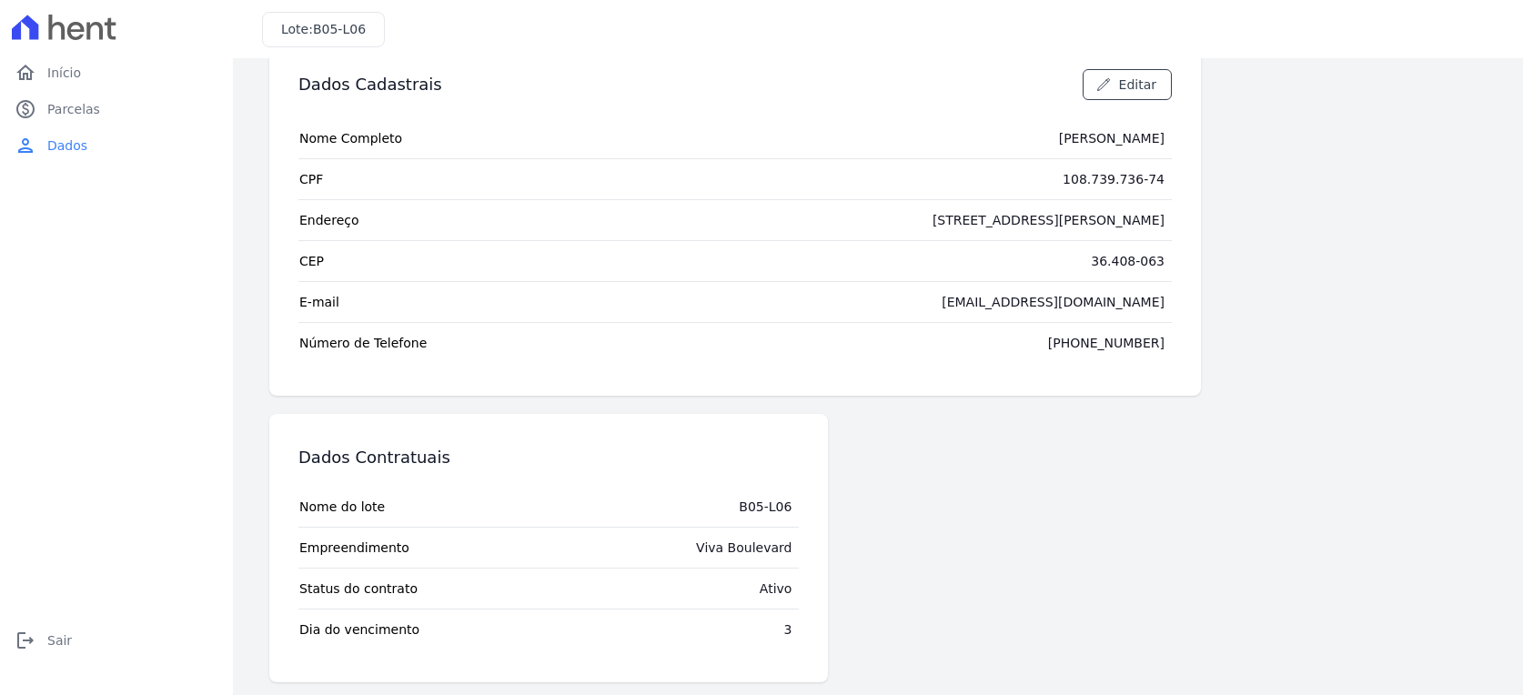
scroll to position [53, 0]
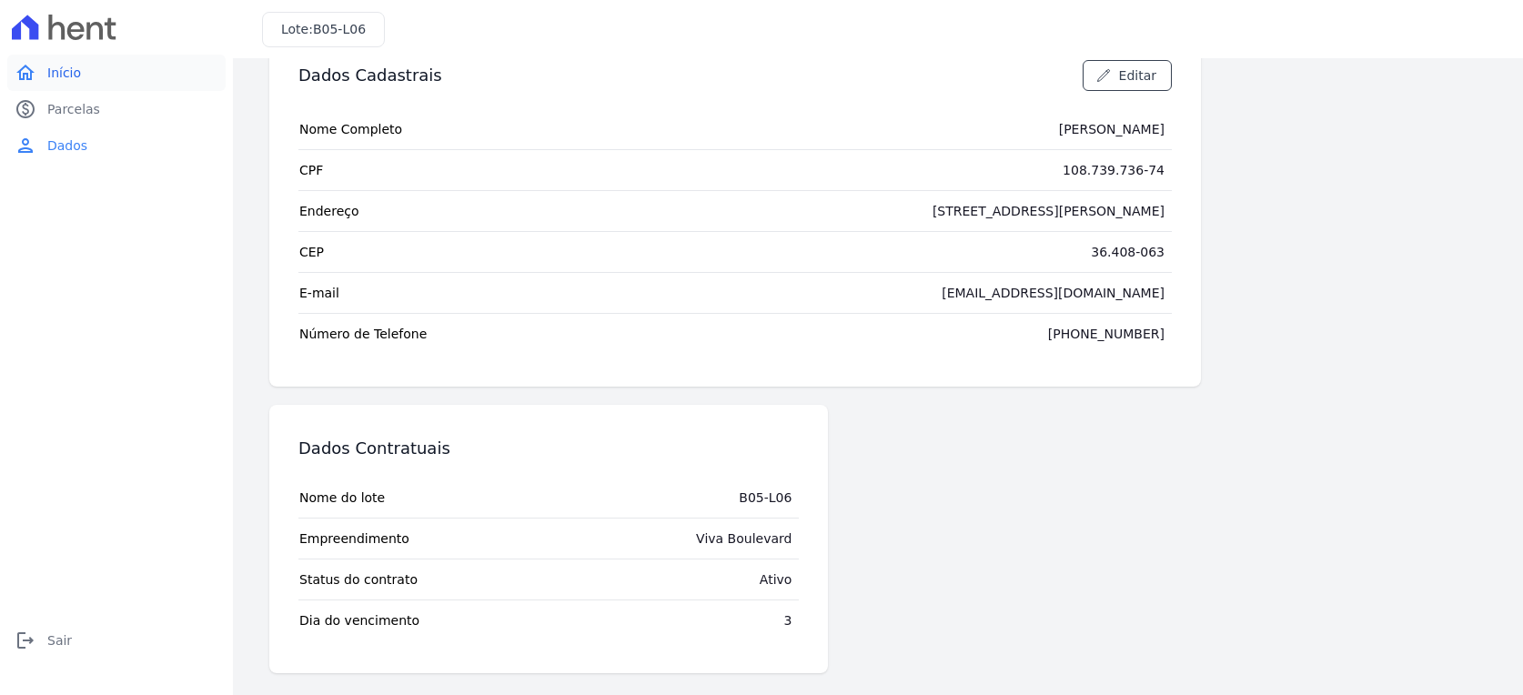
click at [69, 75] on span "Início" at bounding box center [64, 73] width 34 height 18
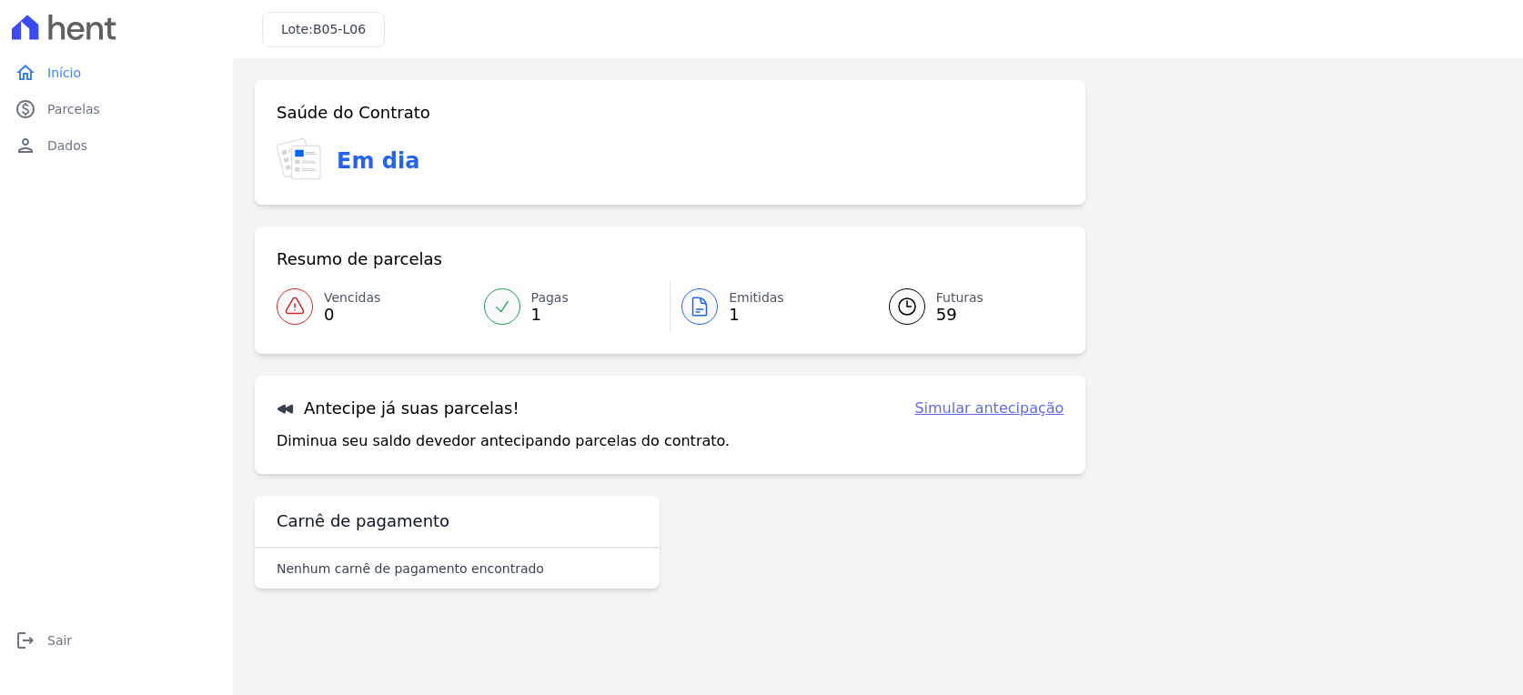
click at [993, 401] on link "Simular antecipação" at bounding box center [989, 409] width 149 height 22
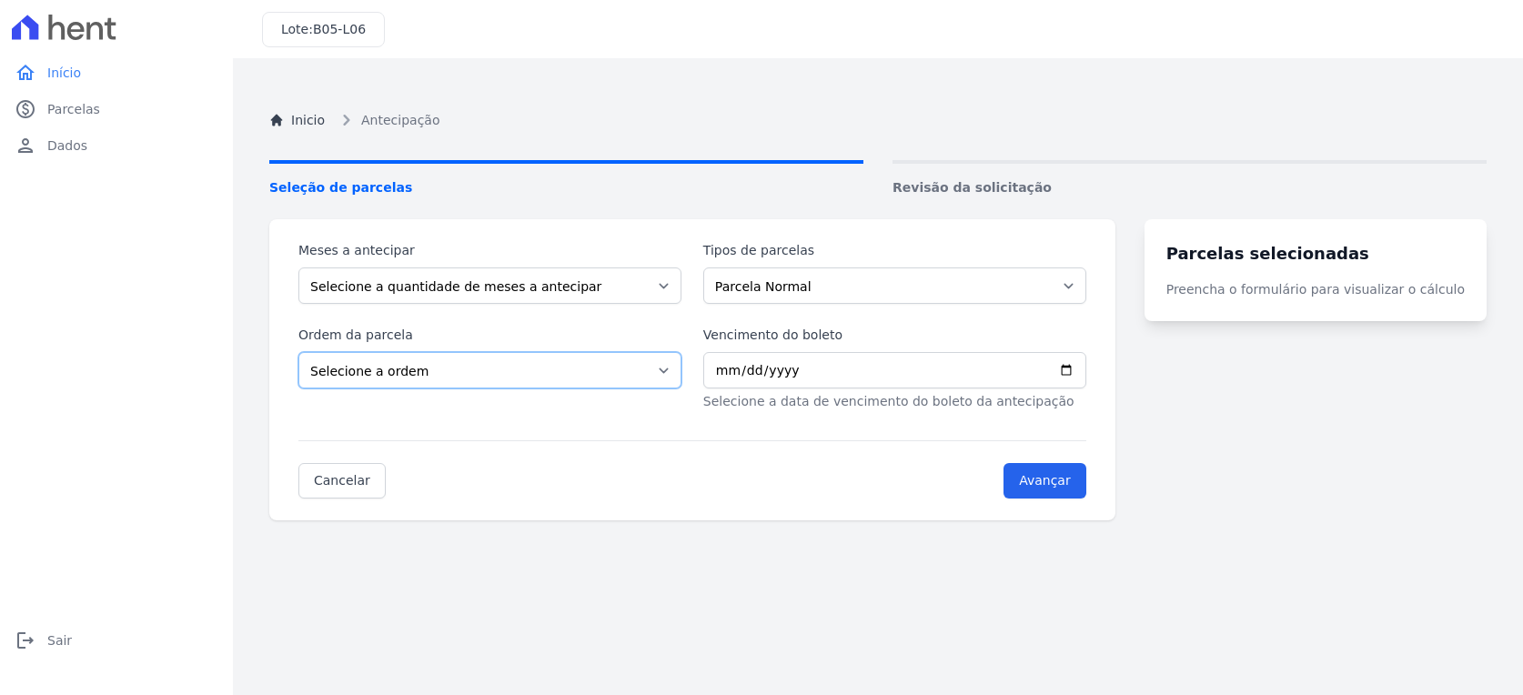
click at [612, 370] on select "Selecione a ordem Últimas parcelas Primeiras parcelas" at bounding box center [490, 370] width 383 height 36
click at [1251, 476] on turbo-frame "Parcelas selecionadas Preencha o formulário para visualizar o cálculo" at bounding box center [1316, 369] width 342 height 301
